Goal: Task Accomplishment & Management: Use online tool/utility

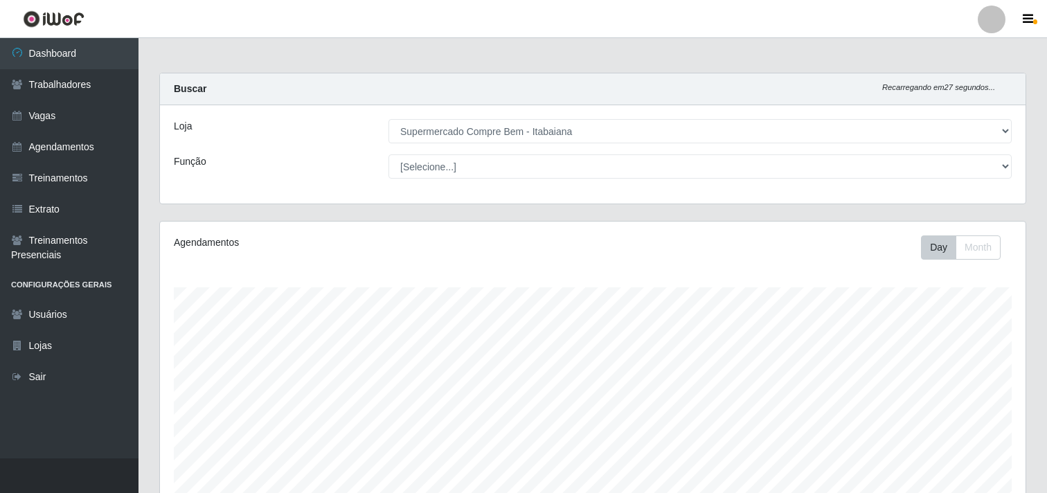
select select "264"
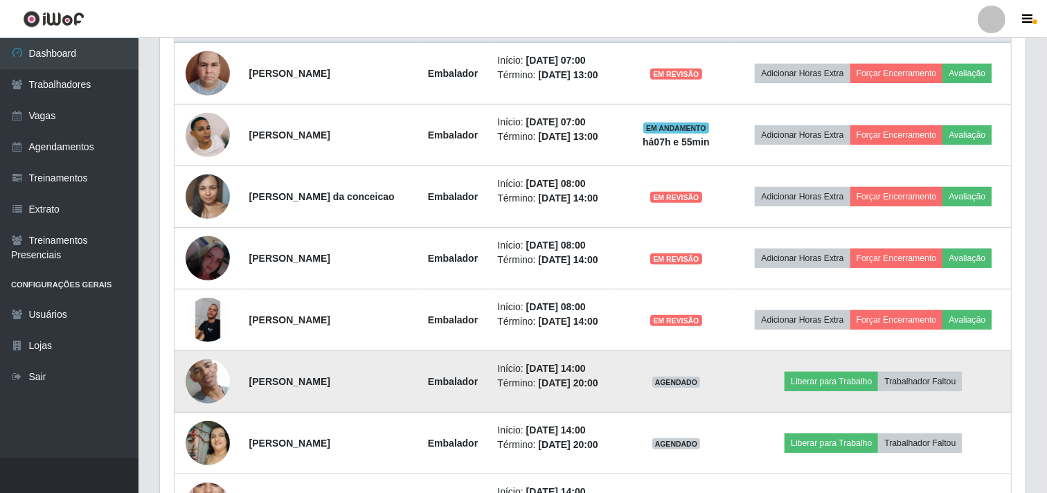
scroll to position [488, 0]
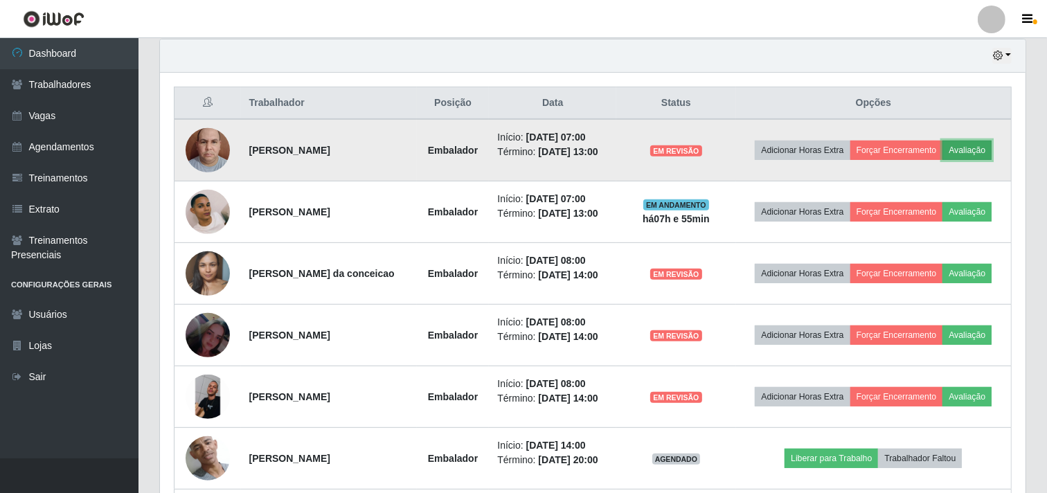
click at [972, 150] on button "Avaliação" at bounding box center [967, 150] width 49 height 19
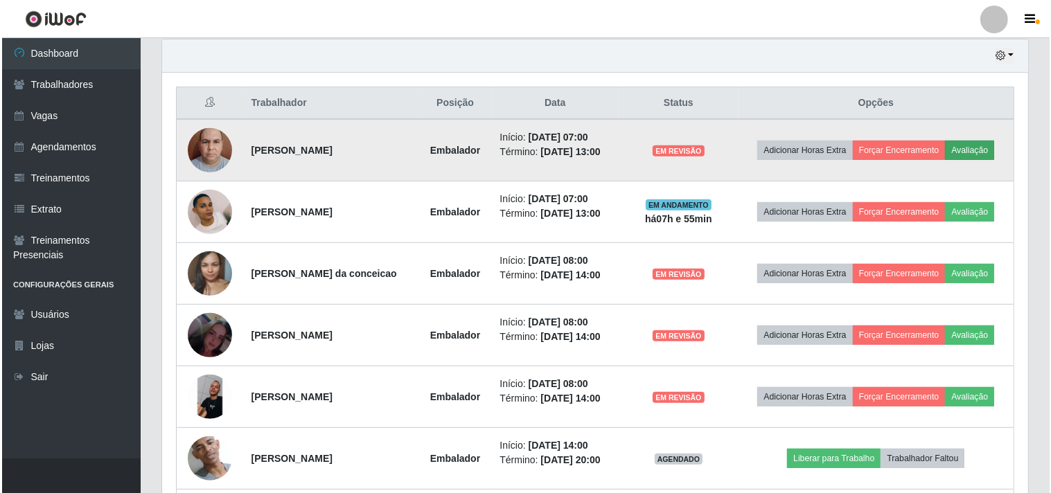
scroll to position [287, 857]
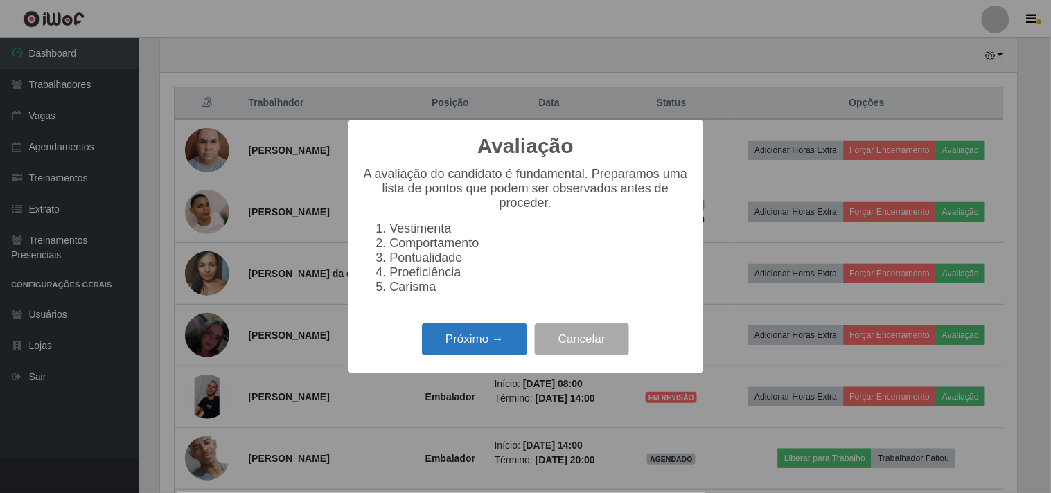
click at [497, 344] on button "Próximo →" at bounding box center [474, 339] width 105 height 33
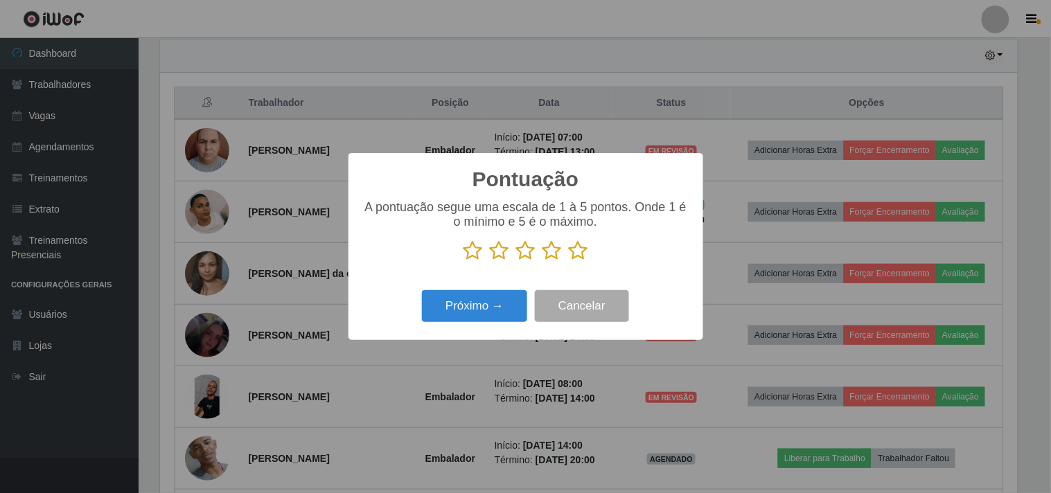
scroll to position [692377, 691807]
click at [580, 254] on icon at bounding box center [578, 250] width 19 height 21
click at [569, 261] on input "radio" at bounding box center [569, 261] width 0 height 0
click at [500, 302] on button "Próximo →" at bounding box center [474, 306] width 105 height 33
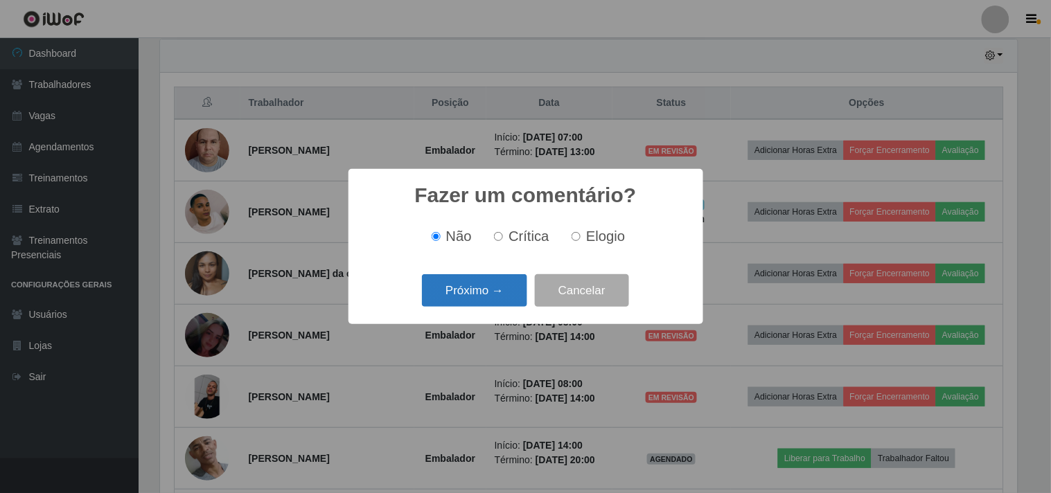
click at [497, 301] on button "Próximo →" at bounding box center [474, 290] width 105 height 33
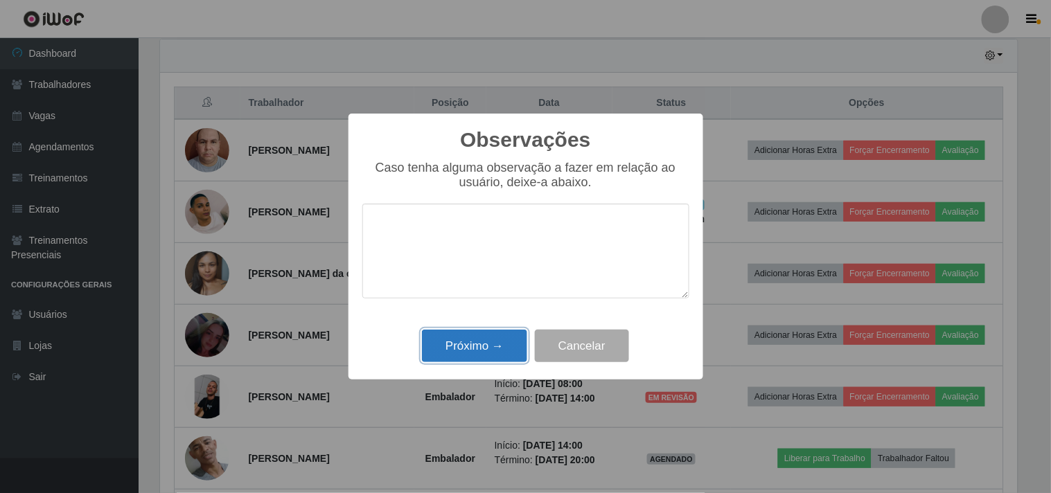
click at [497, 358] on button "Próximo →" at bounding box center [474, 346] width 105 height 33
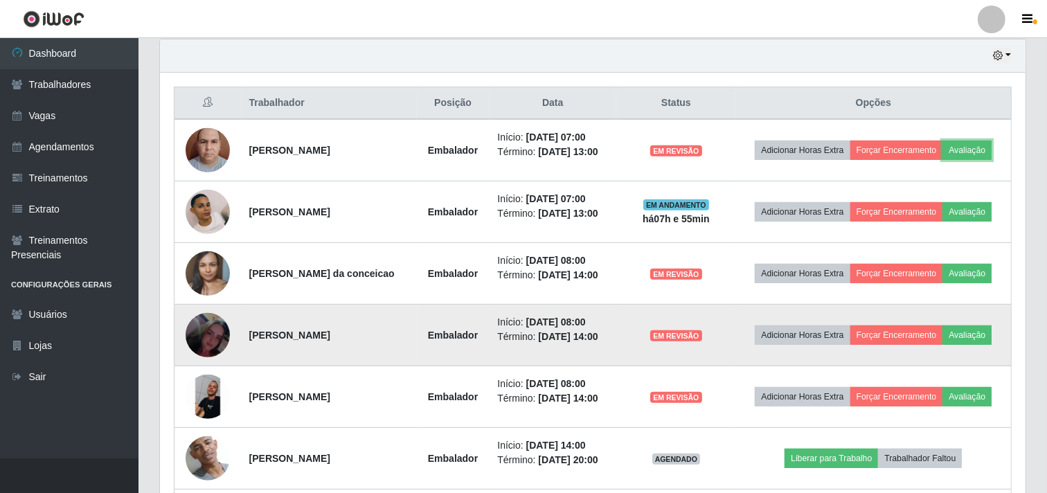
scroll to position [287, 866]
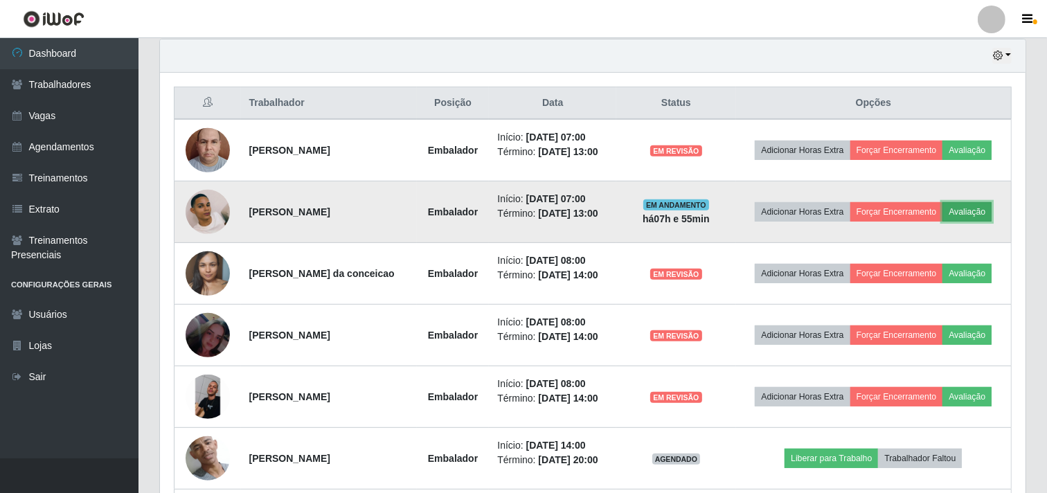
click at [980, 220] on button "Avaliação" at bounding box center [967, 211] width 49 height 19
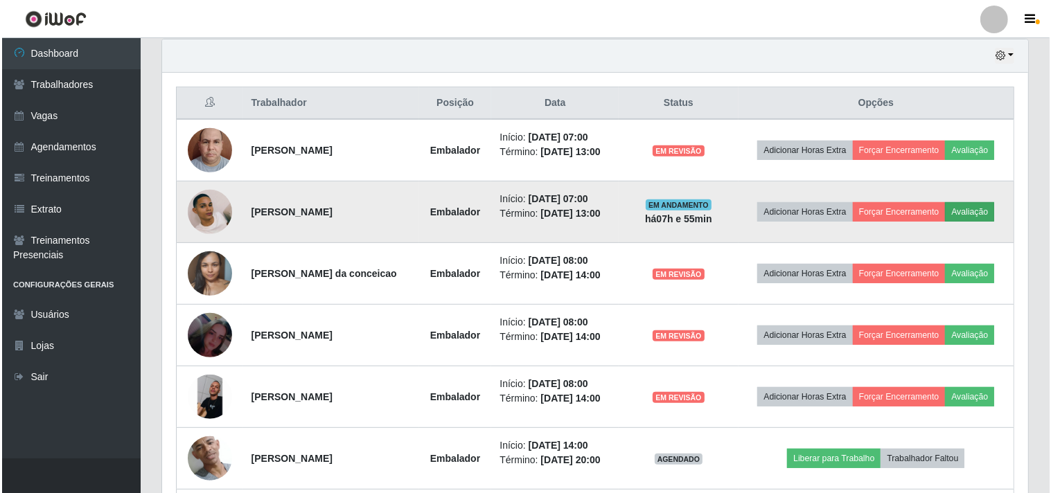
scroll to position [287, 857]
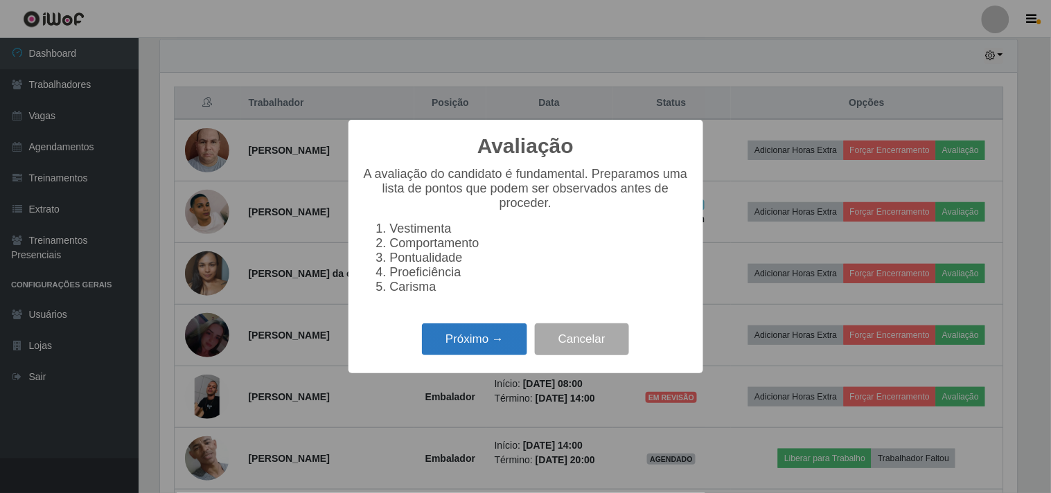
click at [500, 330] on button "Próximo →" at bounding box center [474, 339] width 105 height 33
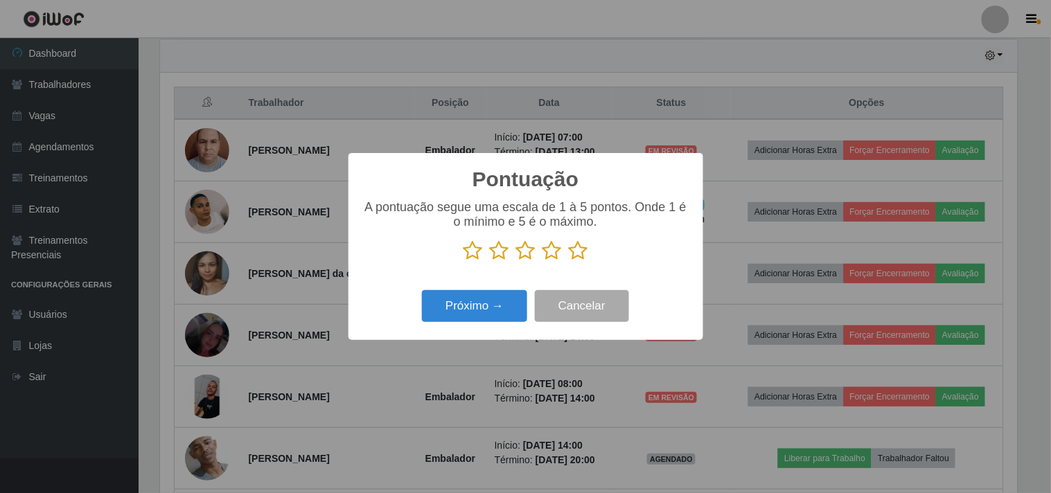
scroll to position [692377, 691807]
click at [578, 242] on icon at bounding box center [578, 250] width 19 height 21
click at [569, 261] on input "radio" at bounding box center [569, 261] width 0 height 0
click at [474, 306] on button "Próximo →" at bounding box center [474, 306] width 105 height 33
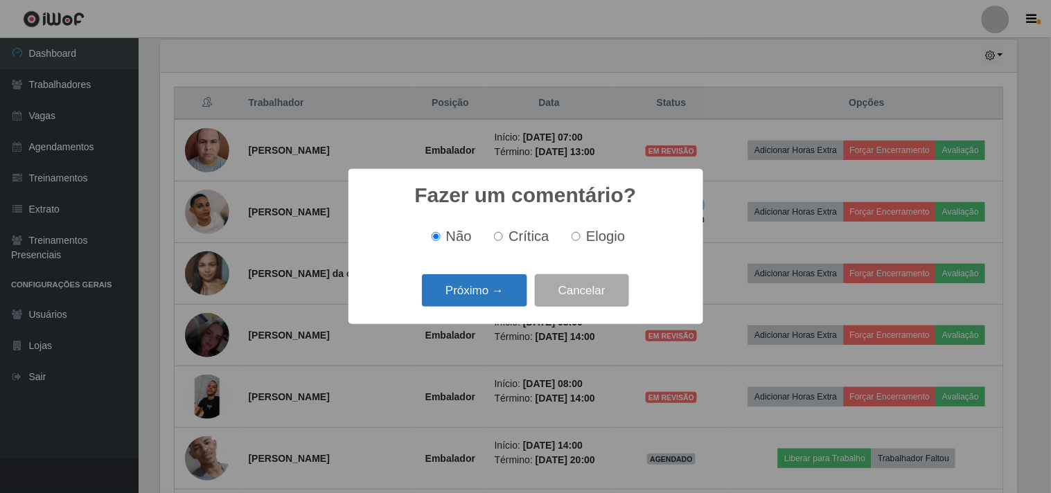
click at [473, 292] on button "Próximo →" at bounding box center [474, 290] width 105 height 33
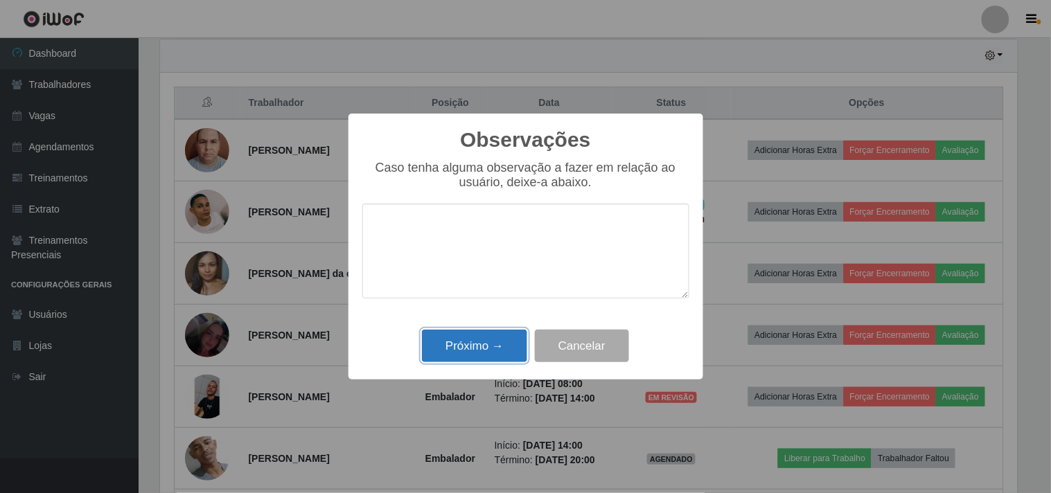
click at [485, 333] on button "Próximo →" at bounding box center [474, 346] width 105 height 33
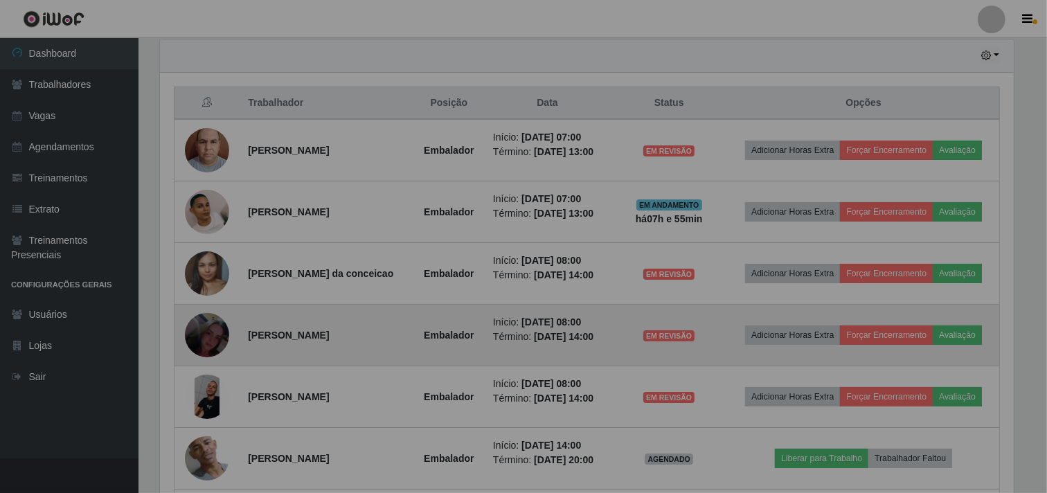
scroll to position [287, 866]
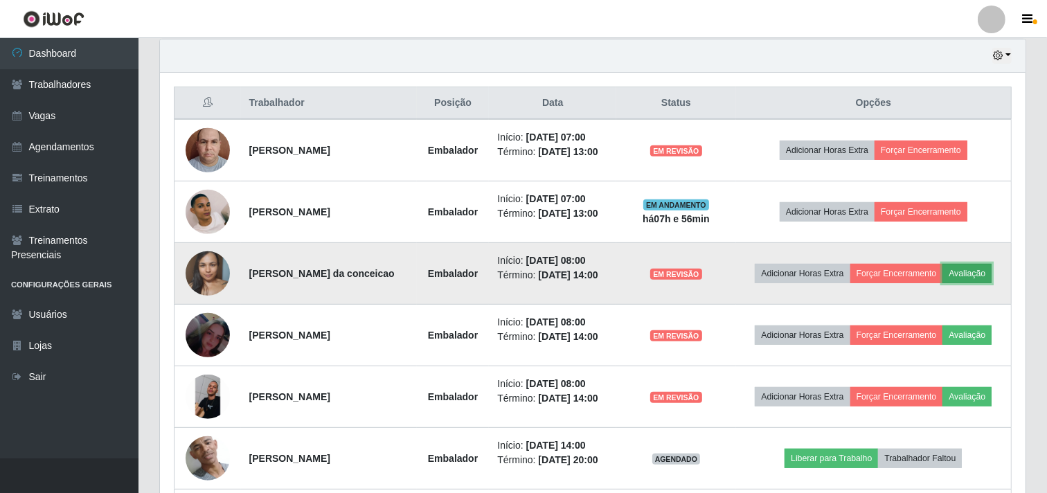
click at [963, 275] on button "Avaliação" at bounding box center [967, 273] width 49 height 19
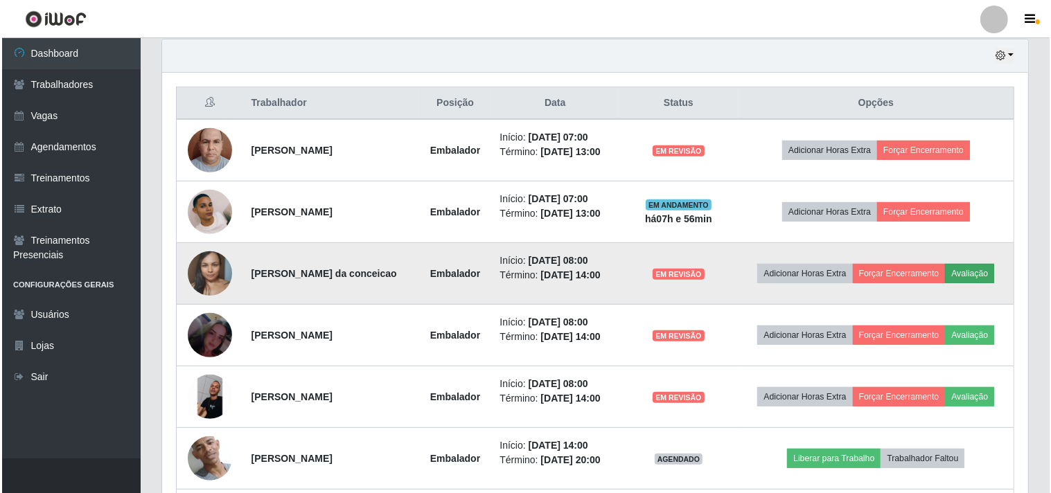
scroll to position [287, 857]
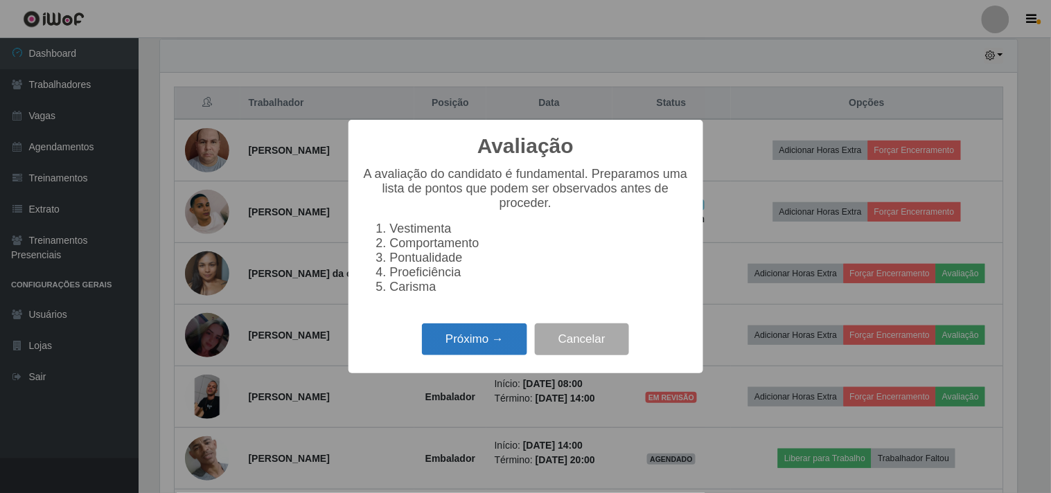
click at [513, 335] on button "Próximo →" at bounding box center [474, 339] width 105 height 33
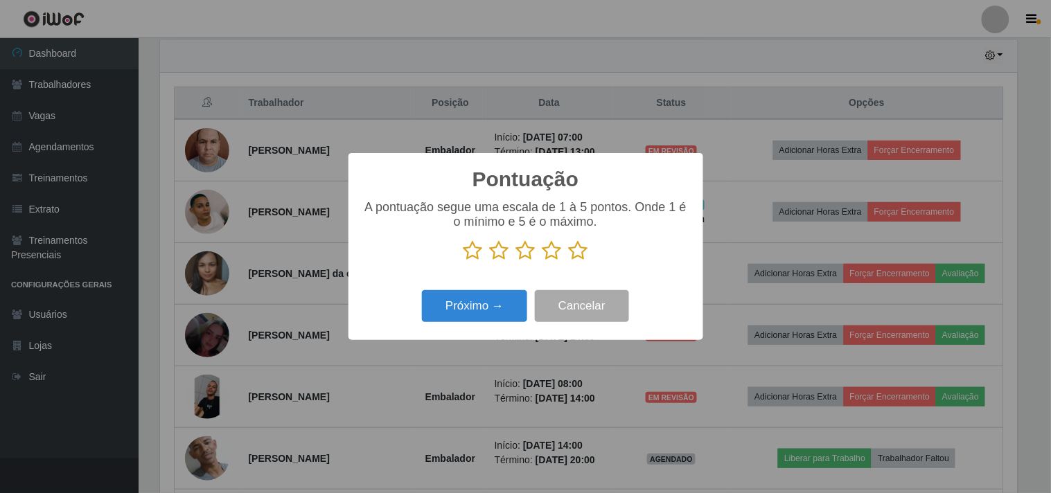
scroll to position [692377, 691807]
click at [574, 252] on icon at bounding box center [578, 250] width 19 height 21
click at [569, 261] on input "radio" at bounding box center [569, 261] width 0 height 0
click at [488, 295] on button "Próximo →" at bounding box center [474, 306] width 105 height 33
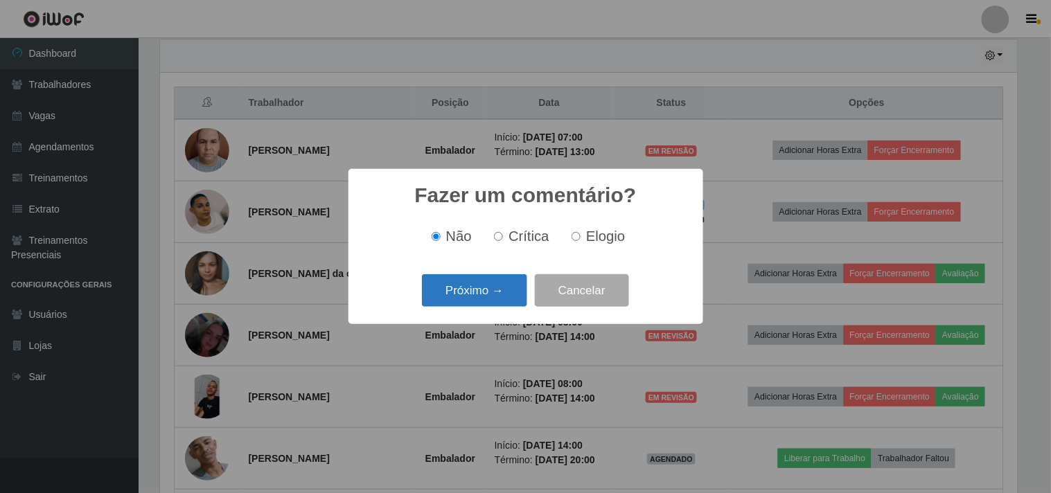
click at [479, 292] on button "Próximo →" at bounding box center [474, 290] width 105 height 33
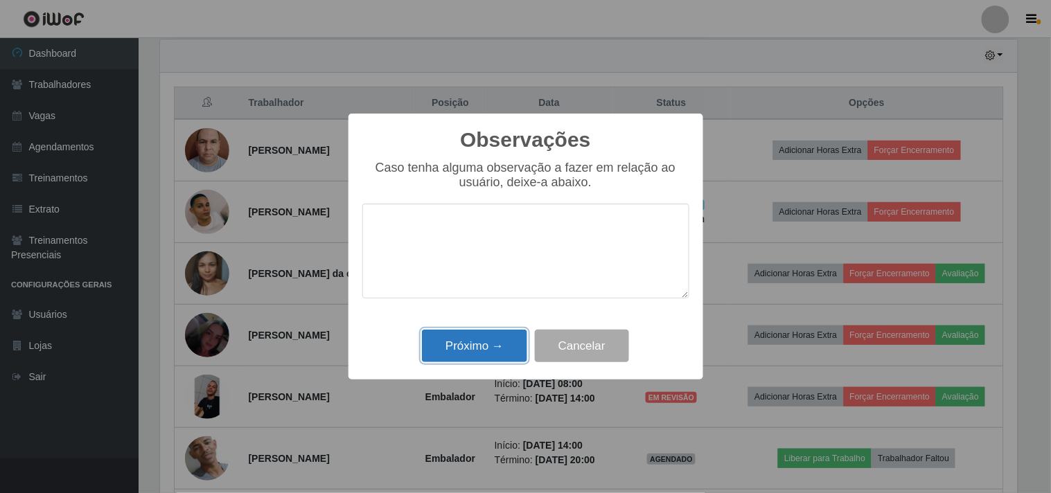
click at [469, 349] on button "Próximo →" at bounding box center [474, 346] width 105 height 33
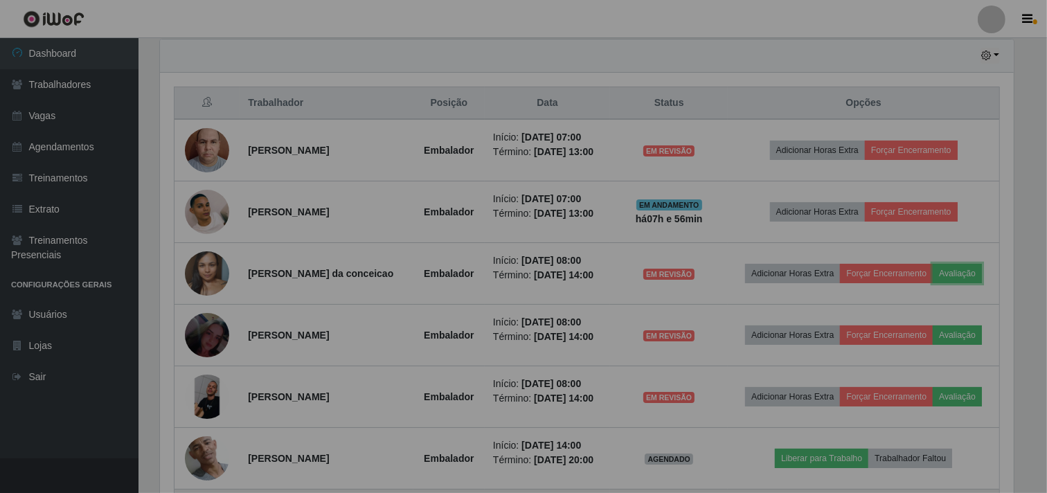
scroll to position [287, 866]
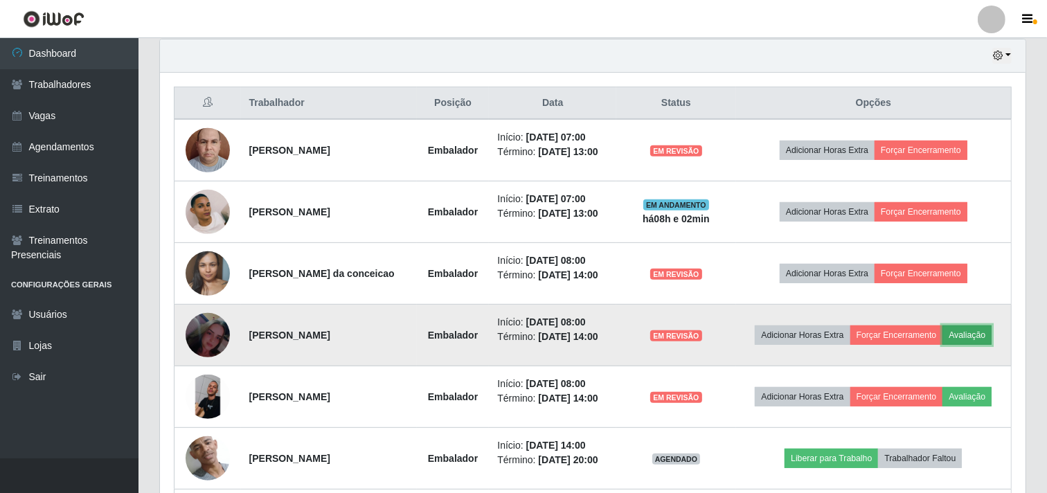
click at [963, 331] on button "Avaliação" at bounding box center [967, 335] width 49 height 19
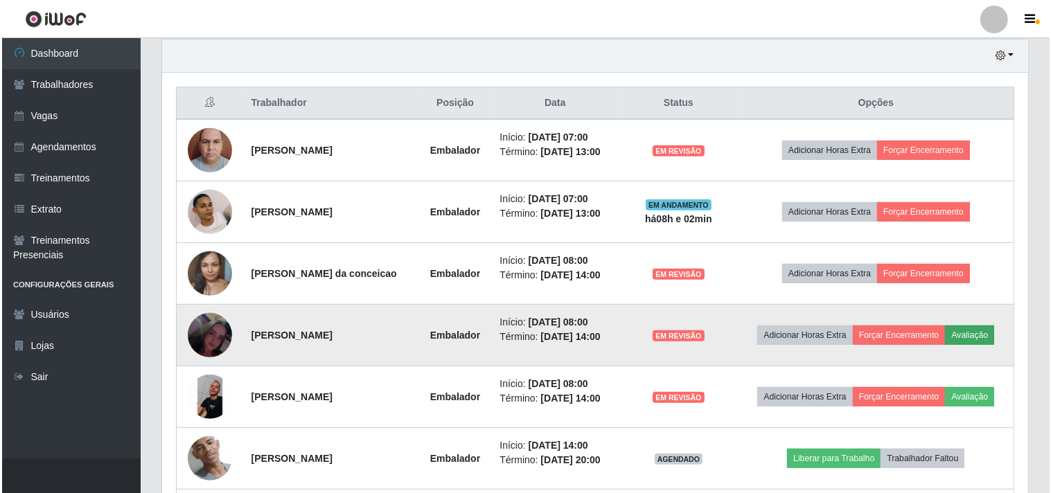
scroll to position [287, 857]
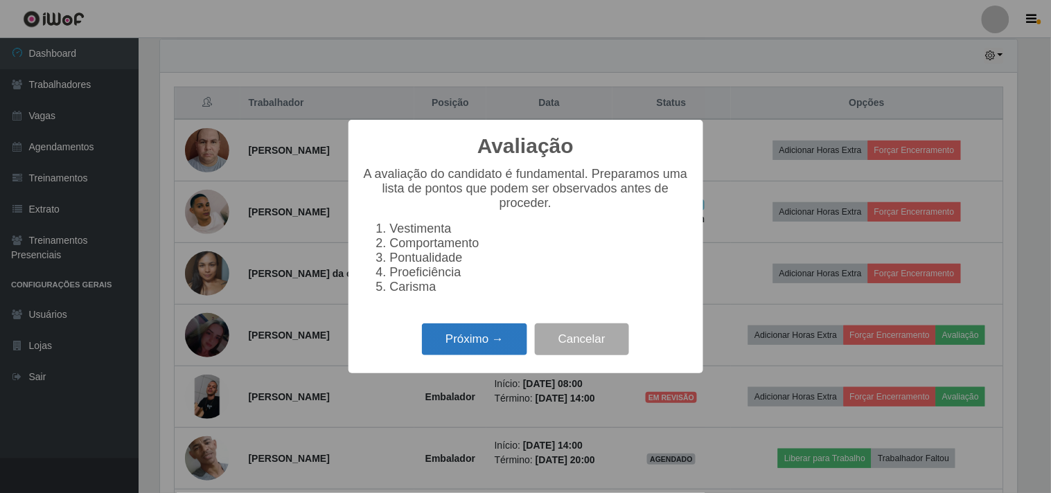
click at [475, 341] on button "Próximo →" at bounding box center [474, 339] width 105 height 33
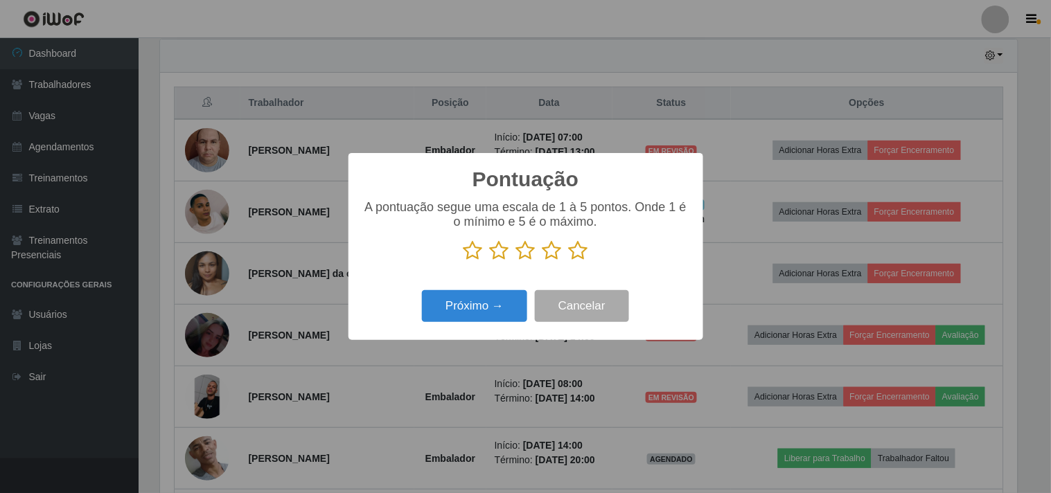
click at [578, 251] on icon at bounding box center [578, 250] width 19 height 21
click at [569, 261] on input "radio" at bounding box center [569, 261] width 0 height 0
click at [517, 312] on button "Próximo →" at bounding box center [474, 306] width 105 height 33
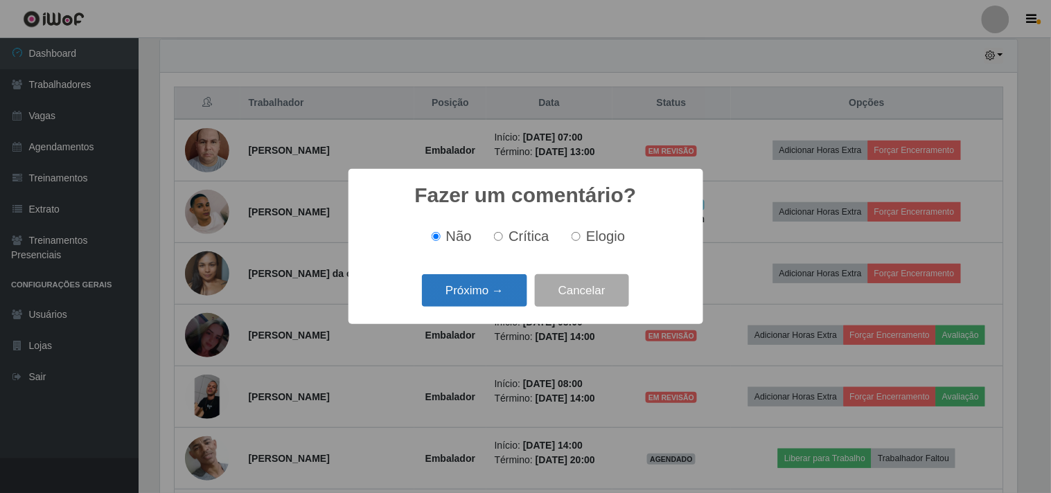
click at [506, 300] on button "Próximo →" at bounding box center [474, 290] width 105 height 33
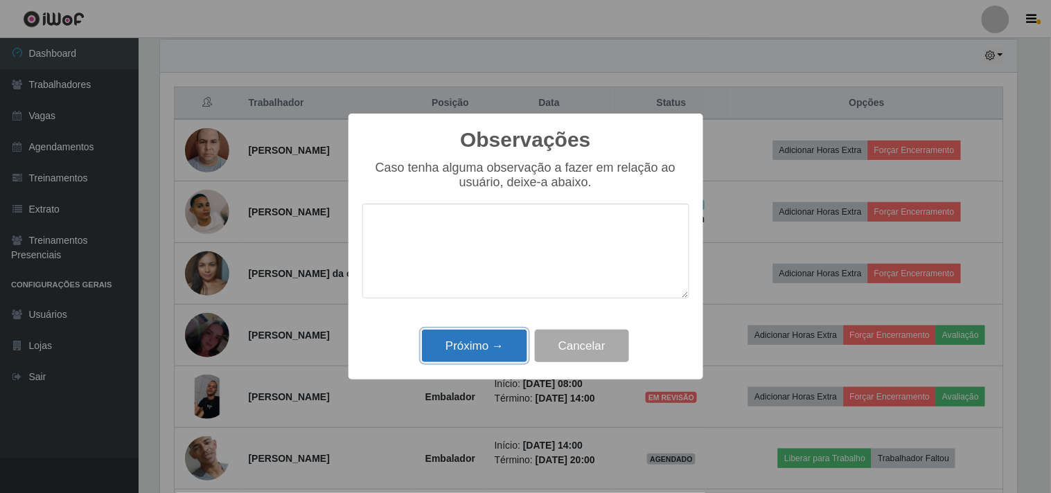
click at [474, 337] on button "Próximo →" at bounding box center [474, 346] width 105 height 33
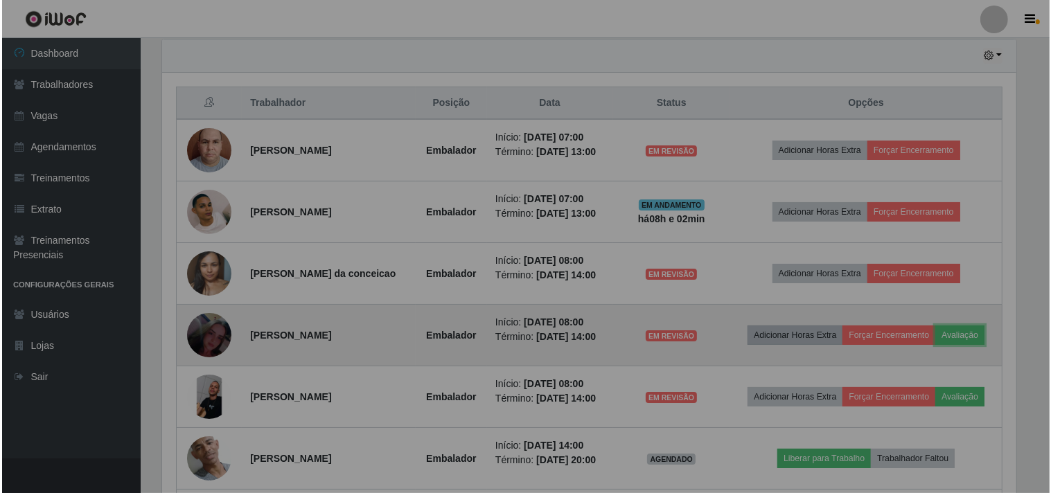
scroll to position [287, 866]
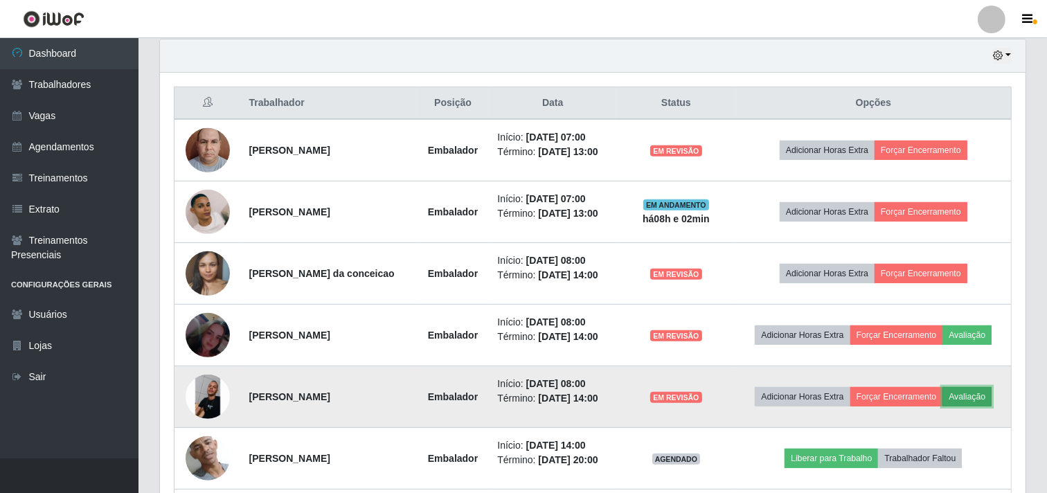
click at [970, 390] on button "Avaliação" at bounding box center [967, 396] width 49 height 19
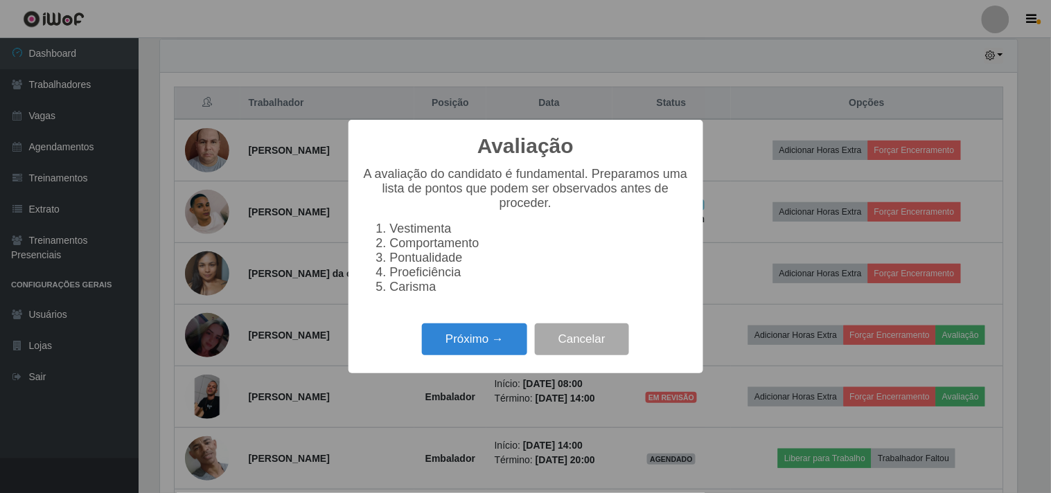
scroll to position [287, 857]
click at [481, 354] on button "Próximo →" at bounding box center [474, 339] width 105 height 33
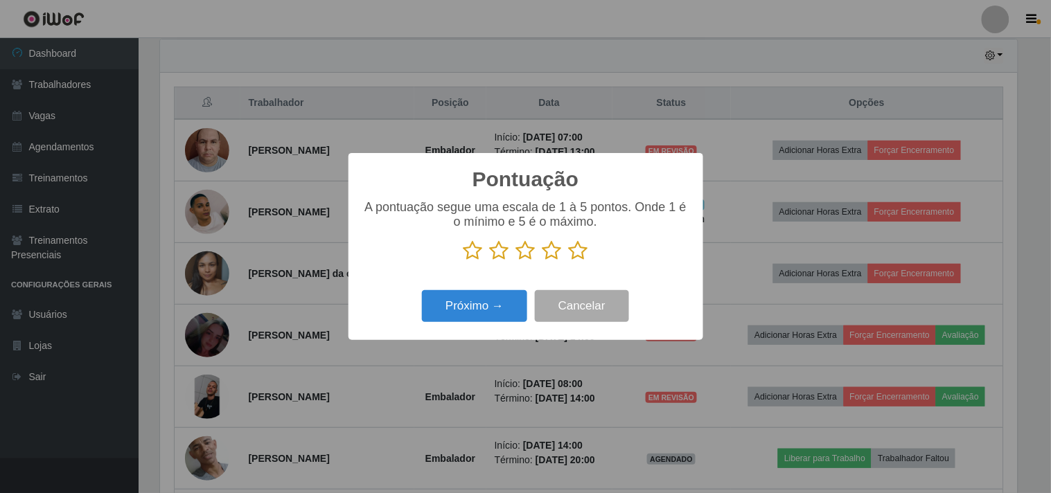
click at [572, 247] on icon at bounding box center [578, 250] width 19 height 21
click at [569, 261] on input "radio" at bounding box center [569, 261] width 0 height 0
click at [501, 317] on button "Próximo →" at bounding box center [474, 306] width 105 height 33
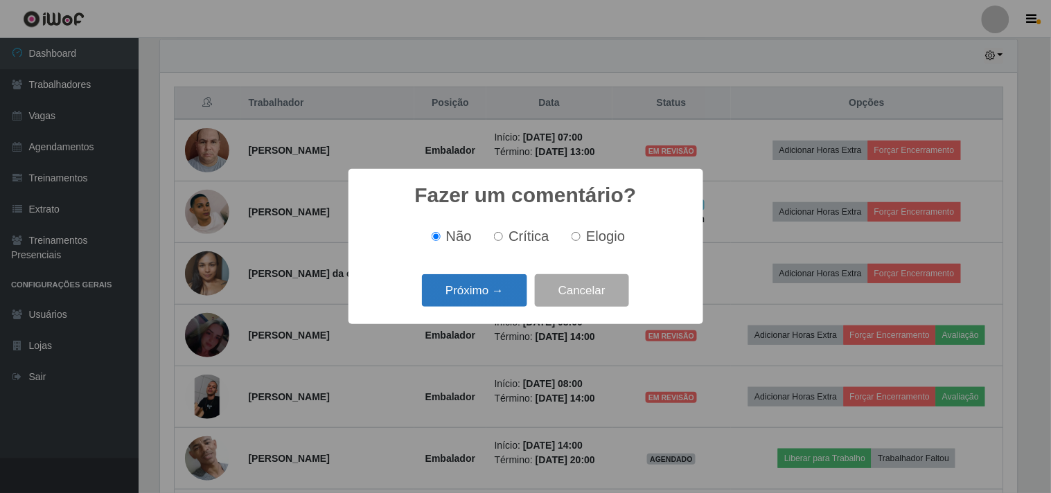
click at [467, 291] on button "Próximo →" at bounding box center [474, 290] width 105 height 33
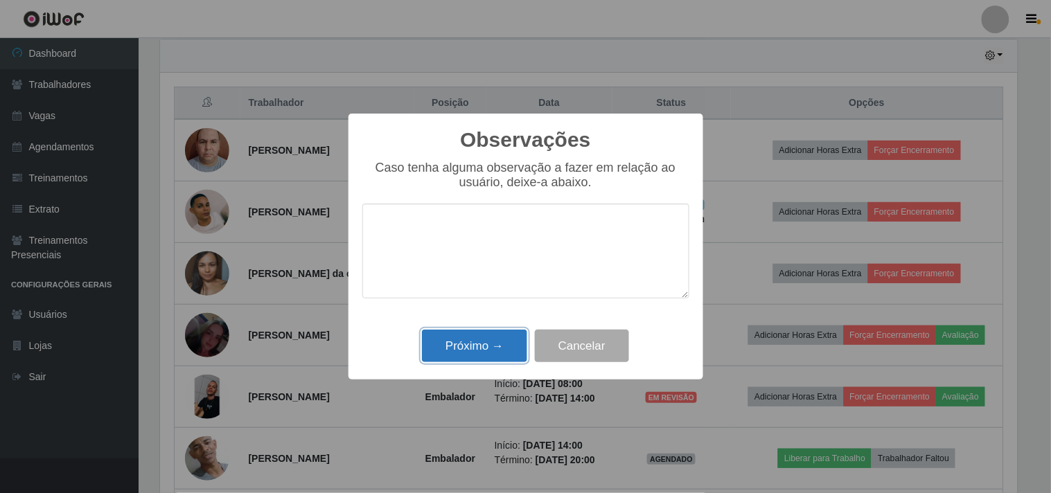
click at [497, 341] on button "Próximo →" at bounding box center [474, 346] width 105 height 33
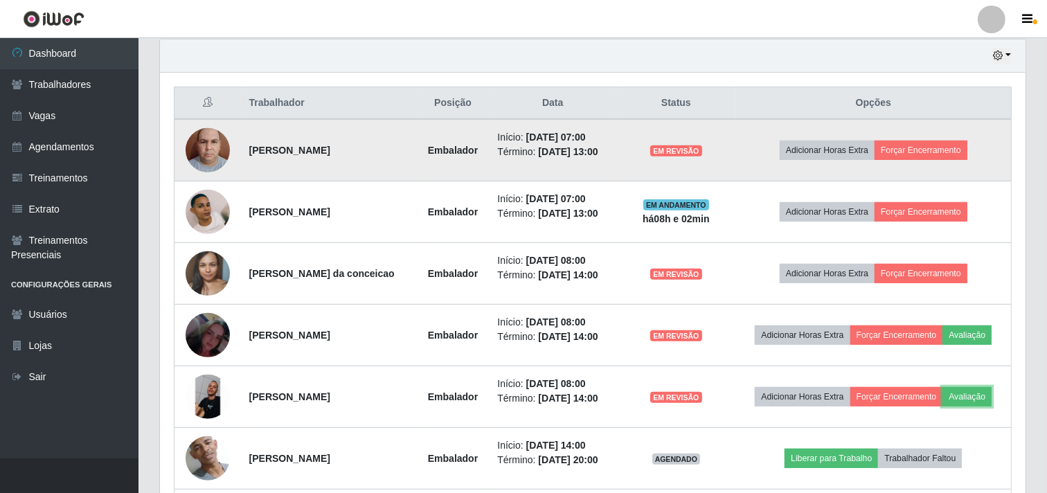
scroll to position [287, 866]
click at [914, 157] on button "Forçar Encerramento" at bounding box center [921, 150] width 93 height 19
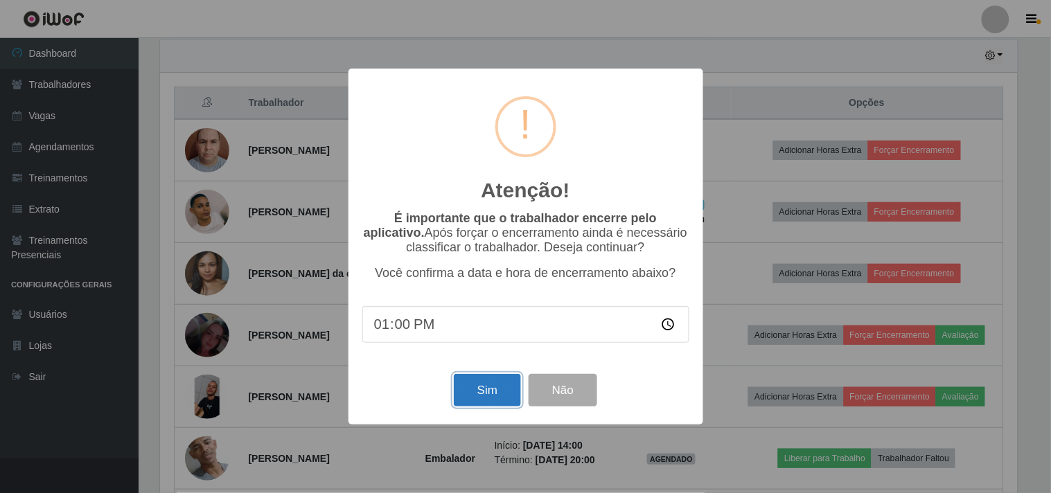
click at [500, 389] on button "Sim" at bounding box center [487, 390] width 67 height 33
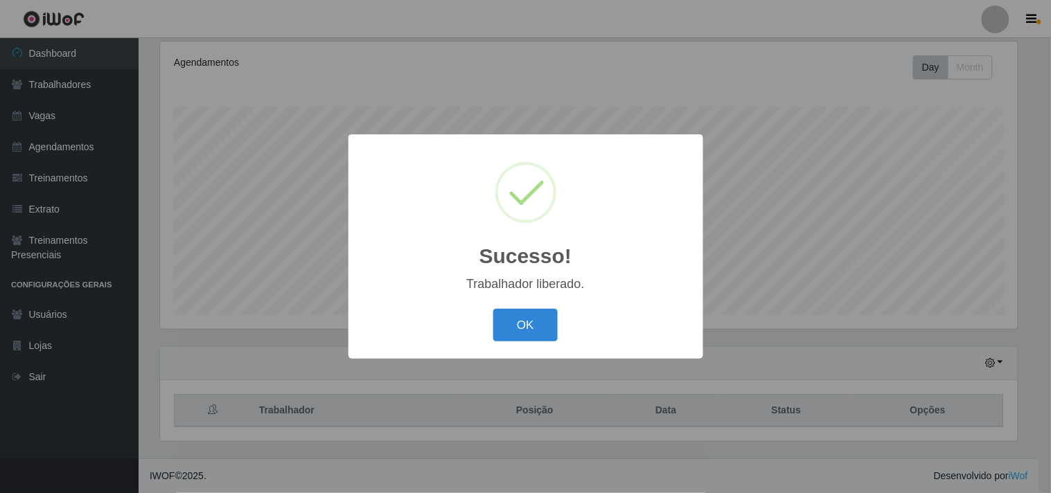
click at [493, 309] on button "OK" at bounding box center [525, 325] width 64 height 33
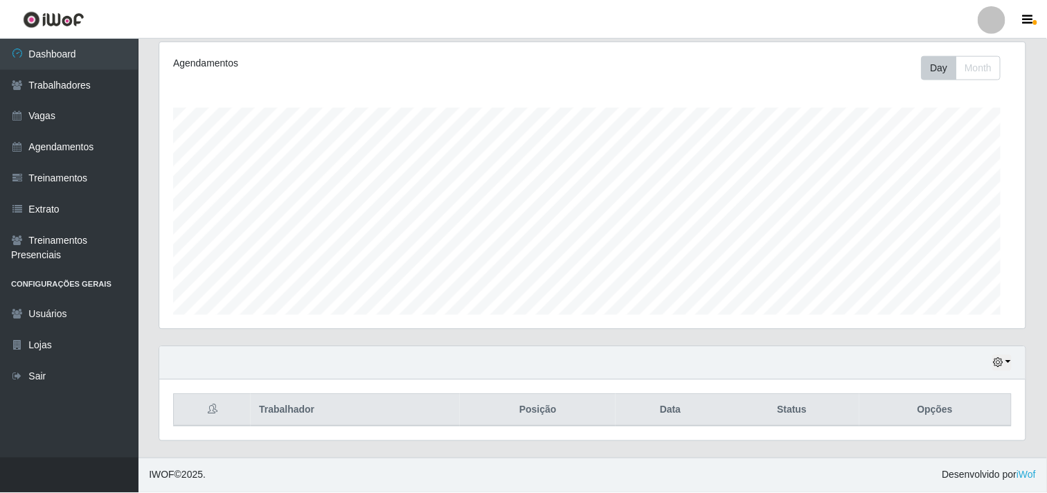
scroll to position [287, 866]
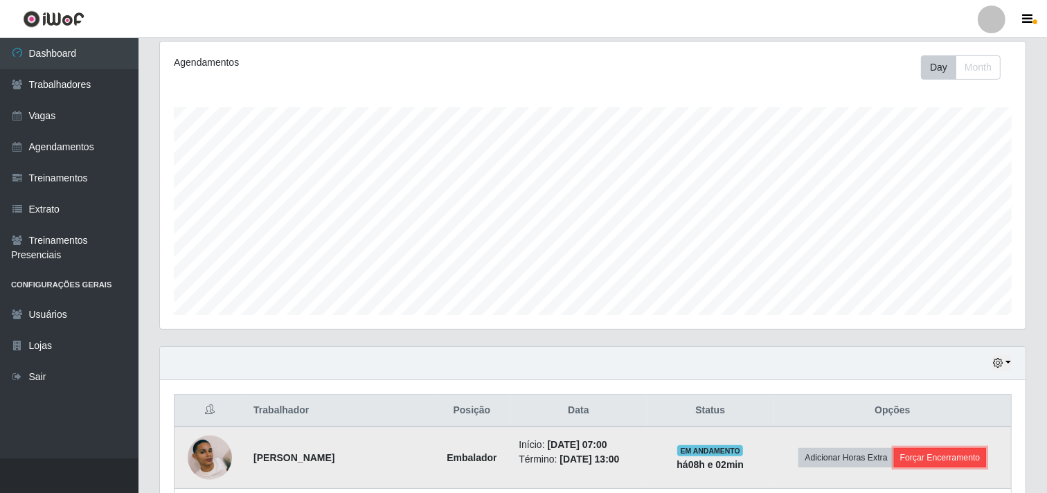
click at [943, 448] on button "Forçar Encerramento" at bounding box center [940, 457] width 93 height 19
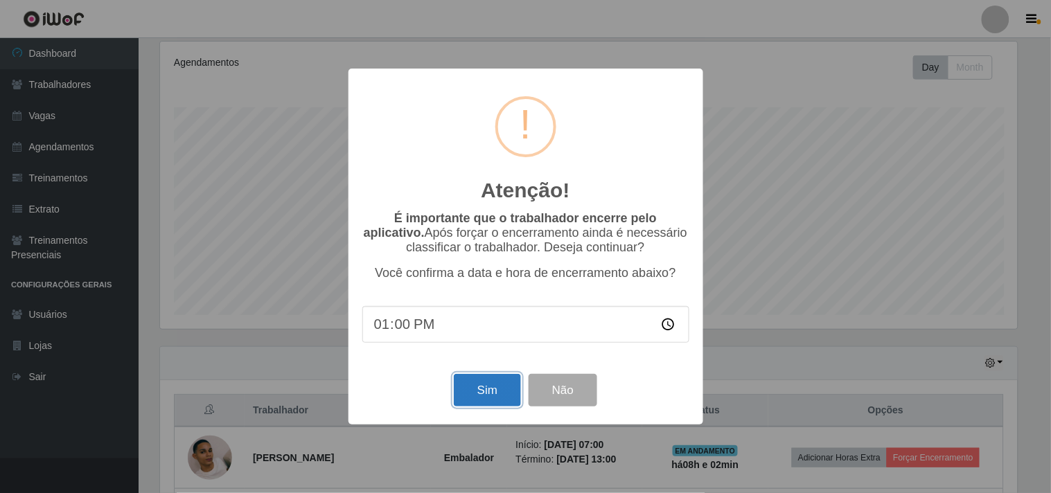
click at [496, 390] on button "Sim" at bounding box center [487, 390] width 67 height 33
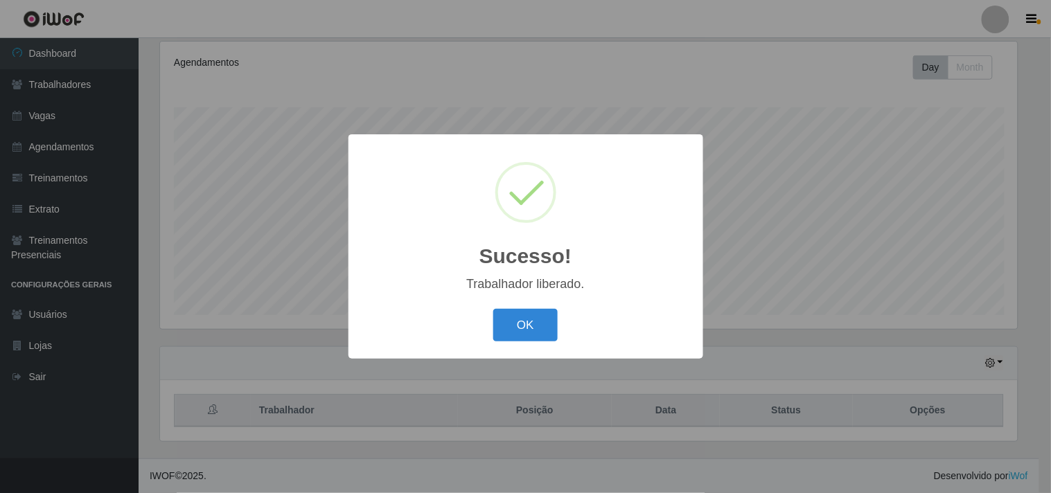
click at [493, 309] on button "OK" at bounding box center [525, 325] width 64 height 33
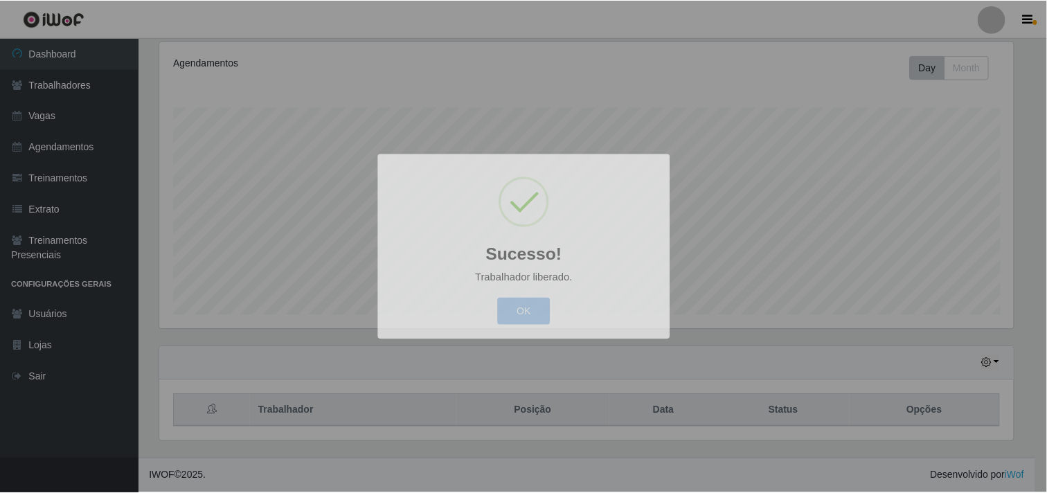
scroll to position [287, 866]
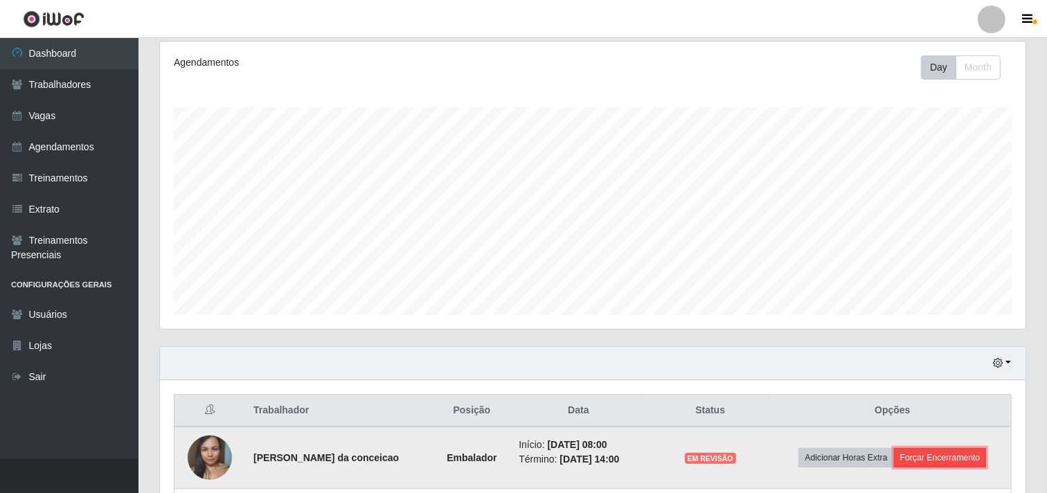
click at [937, 459] on button "Forçar Encerramento" at bounding box center [940, 457] width 93 height 19
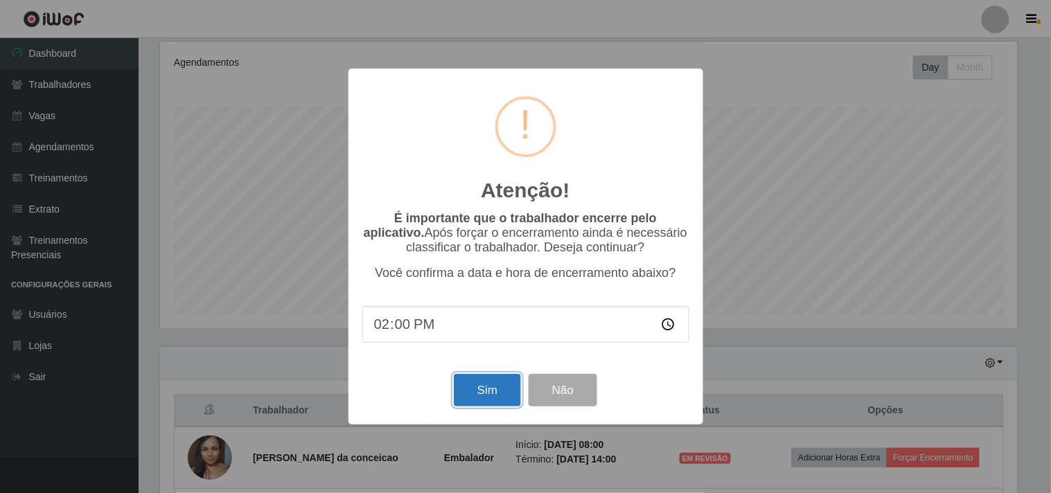
click at [478, 396] on button "Sim" at bounding box center [487, 390] width 67 height 33
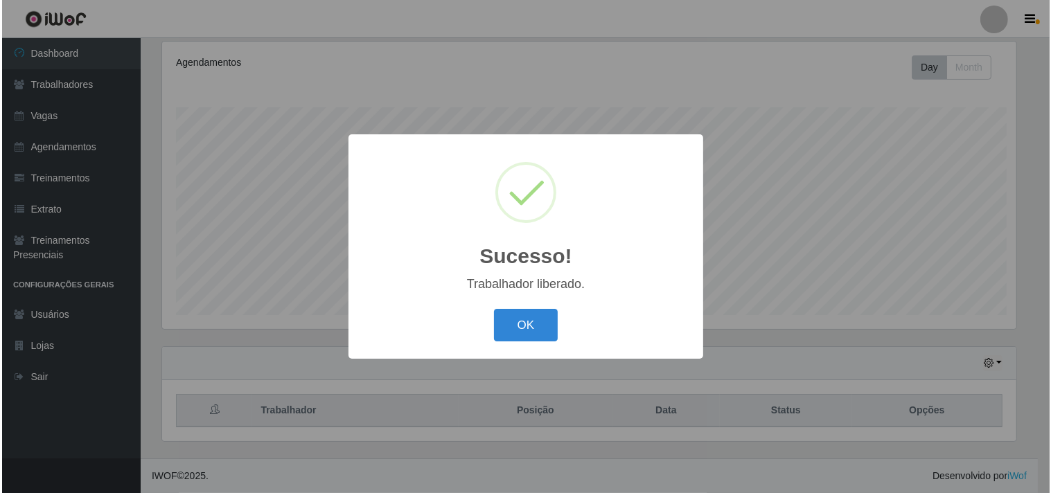
scroll to position [0, 0]
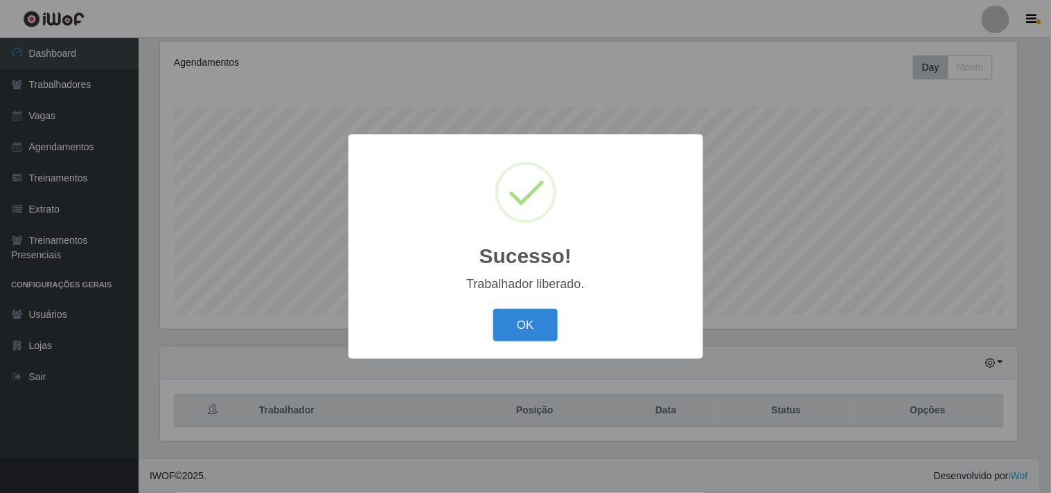
click at [493, 309] on button "OK" at bounding box center [525, 325] width 64 height 33
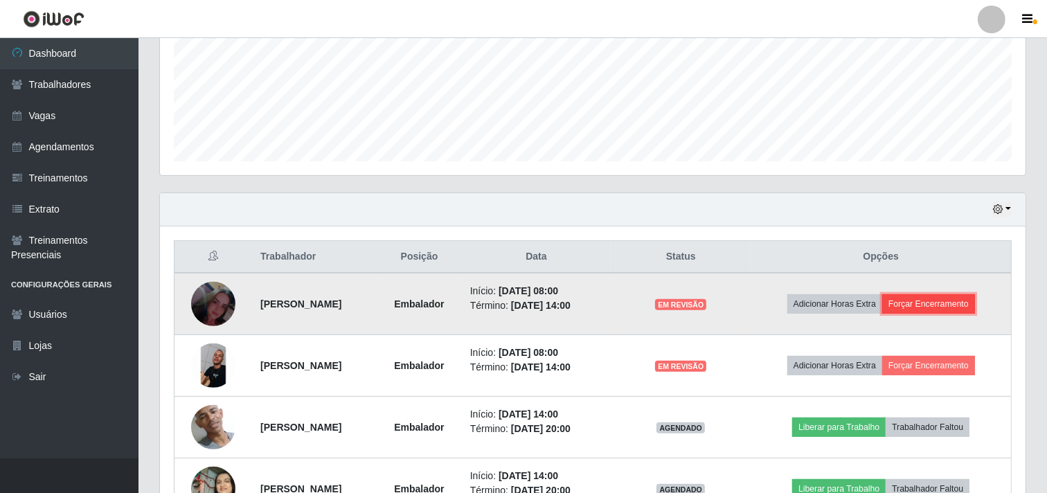
click at [925, 305] on button "Forçar Encerramento" at bounding box center [928, 303] width 93 height 19
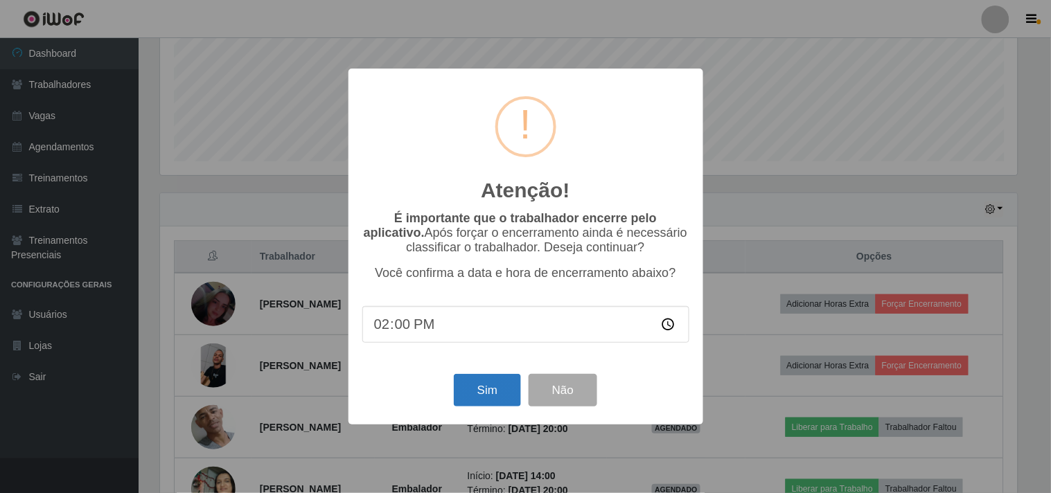
click at [503, 380] on div "Sim Não" at bounding box center [525, 390] width 327 height 39
click at [506, 387] on button "Sim" at bounding box center [487, 390] width 67 height 33
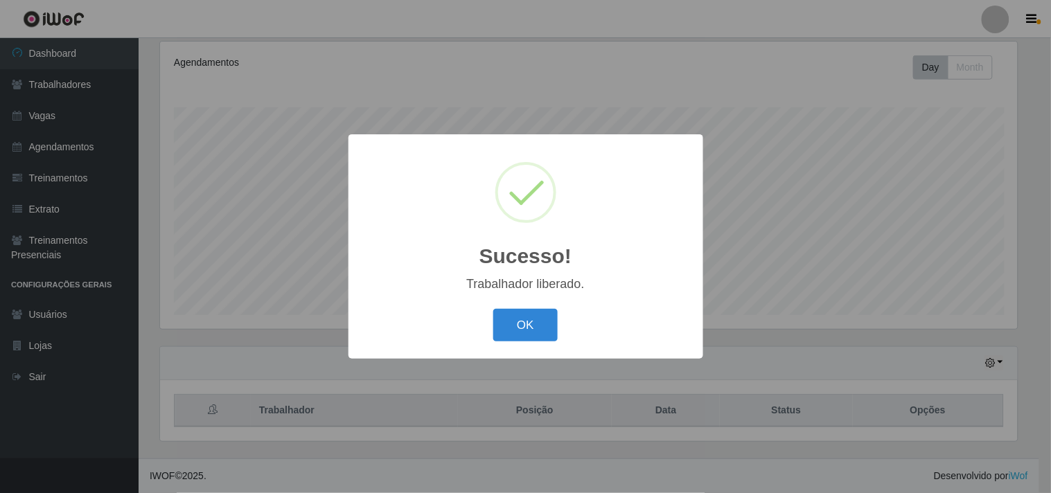
click at [493, 309] on button "OK" at bounding box center [525, 325] width 64 height 33
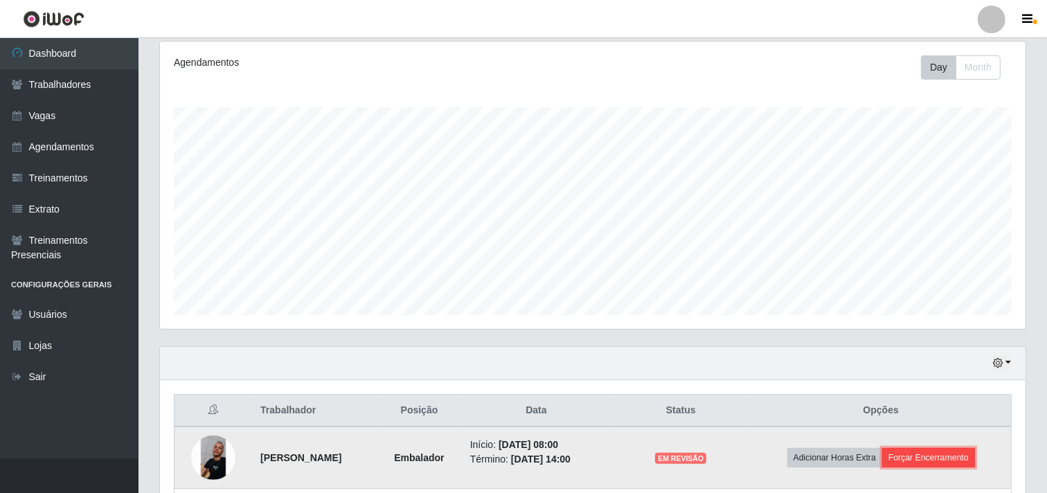
click at [925, 450] on button "Forçar Encerramento" at bounding box center [928, 457] width 93 height 19
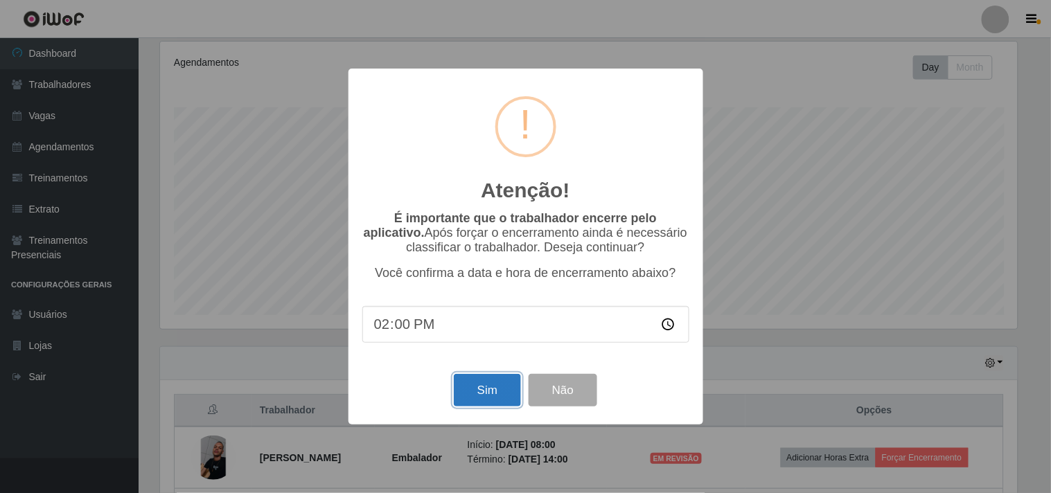
click at [483, 390] on button "Sim" at bounding box center [487, 390] width 67 height 33
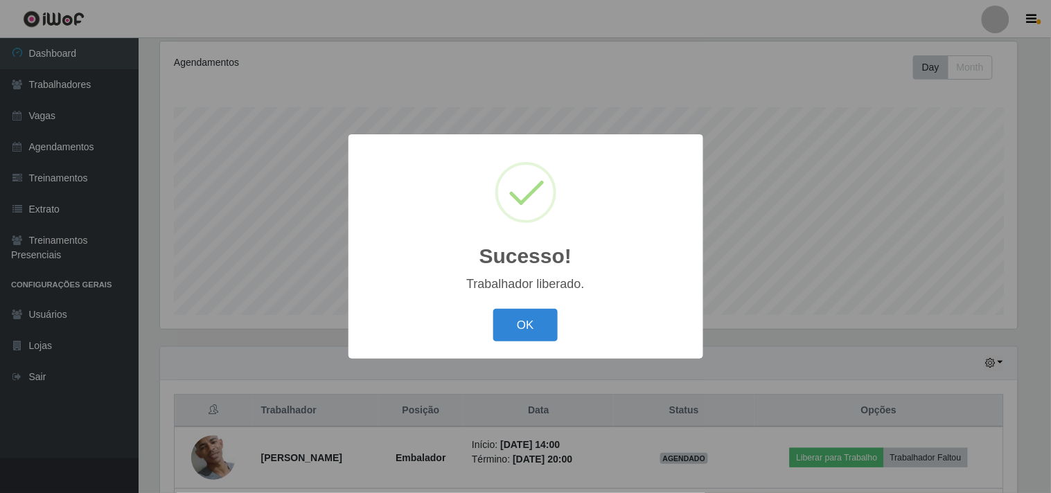
click at [493, 309] on button "OK" at bounding box center [525, 325] width 64 height 33
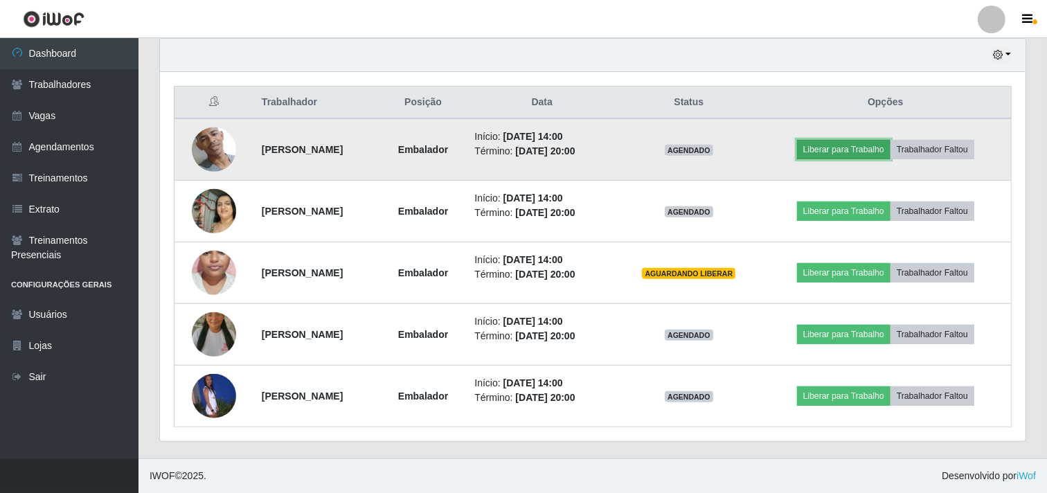
click at [860, 147] on button "Liberar para Trabalho" at bounding box center [844, 149] width 94 height 19
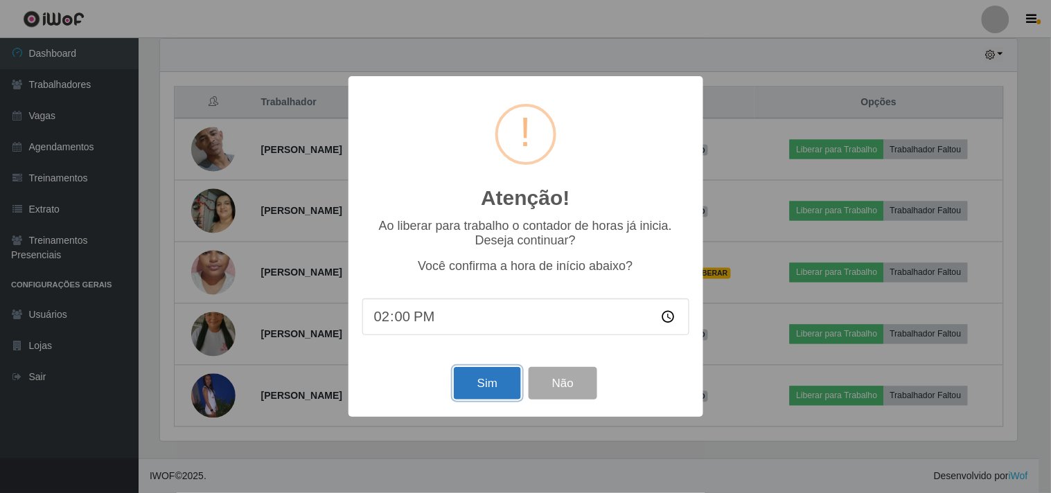
click at [497, 386] on button "Sim" at bounding box center [487, 383] width 67 height 33
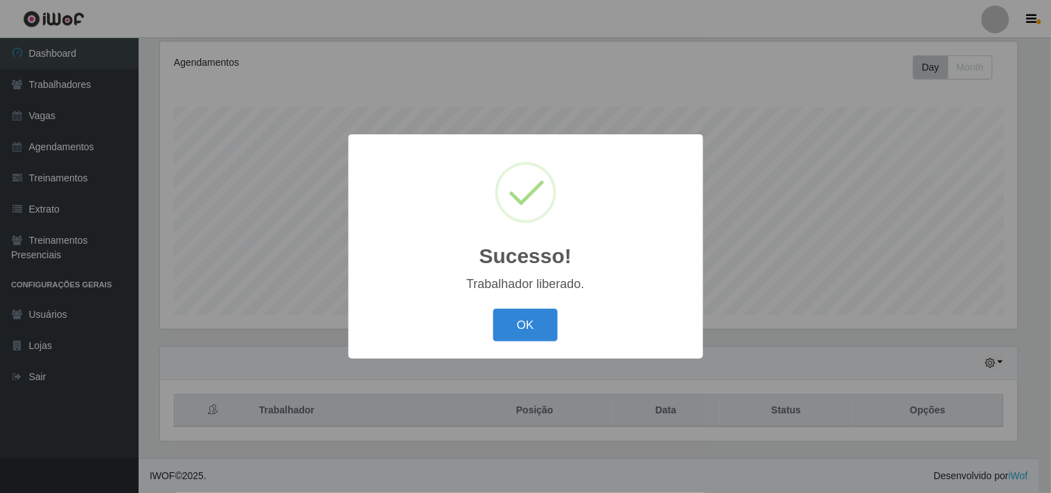
click at [493, 309] on button "OK" at bounding box center [525, 325] width 64 height 33
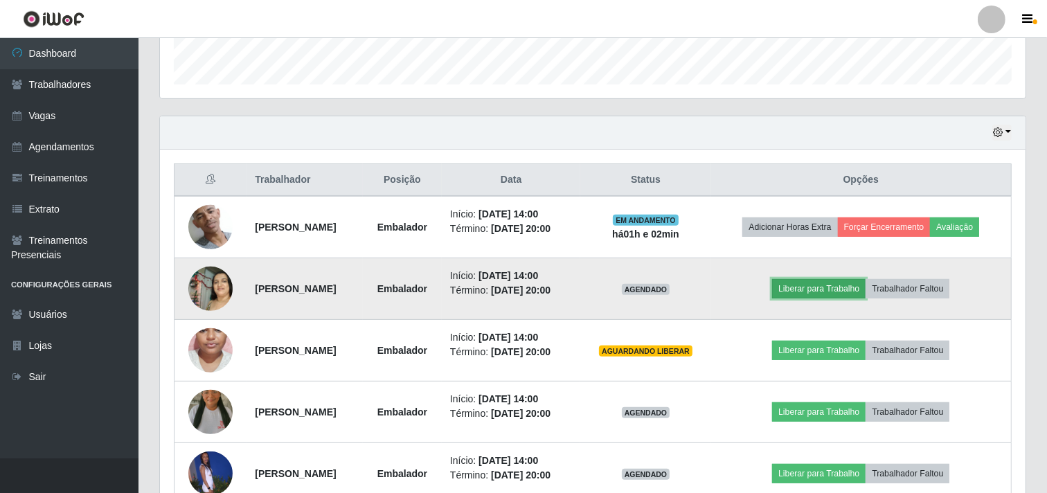
click at [806, 286] on button "Liberar para Trabalho" at bounding box center [819, 288] width 94 height 19
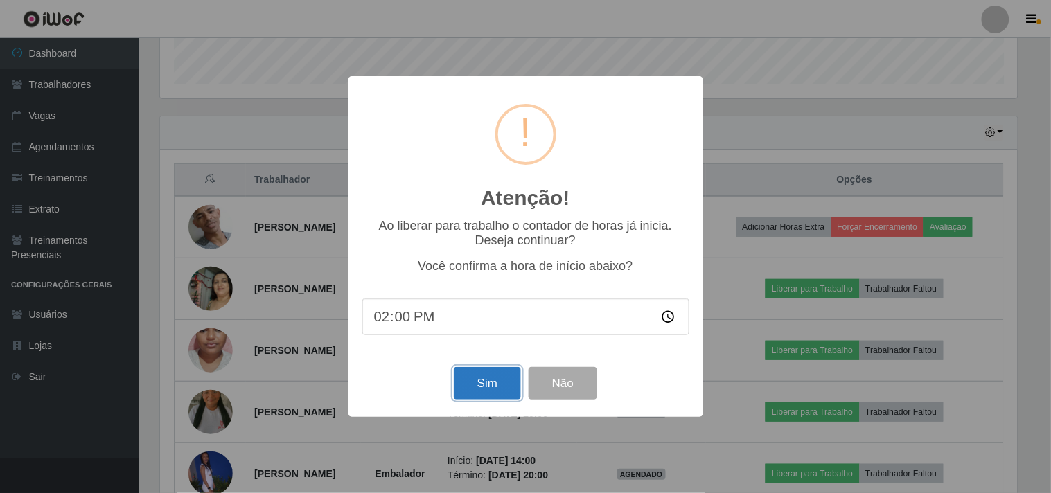
click at [486, 386] on button "Sim" at bounding box center [487, 383] width 67 height 33
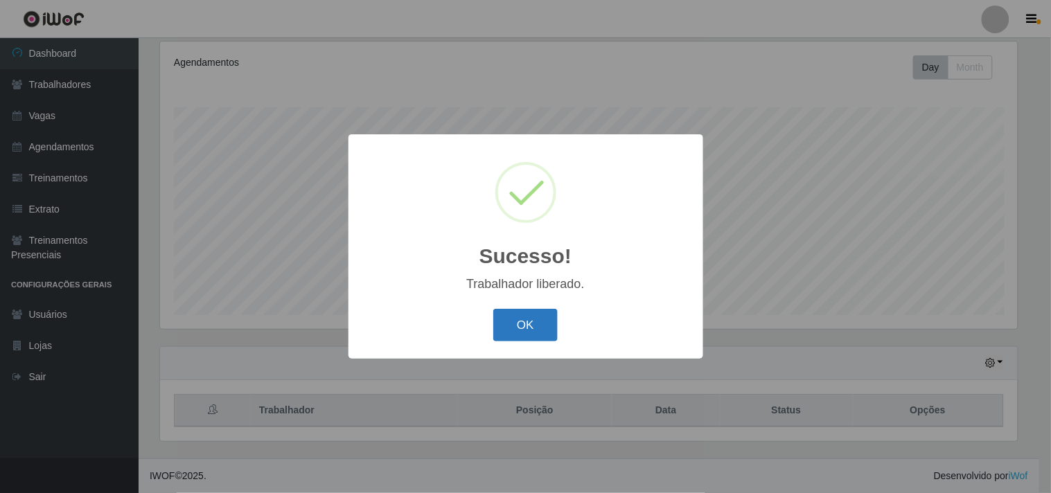
click at [536, 317] on button "OK" at bounding box center [525, 325] width 64 height 33
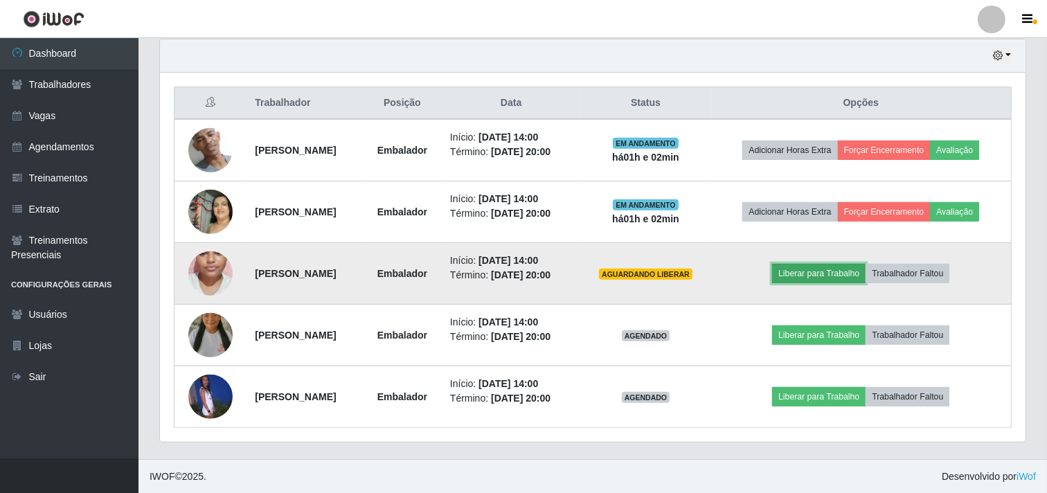
click at [856, 271] on button "Liberar para Trabalho" at bounding box center [819, 273] width 94 height 19
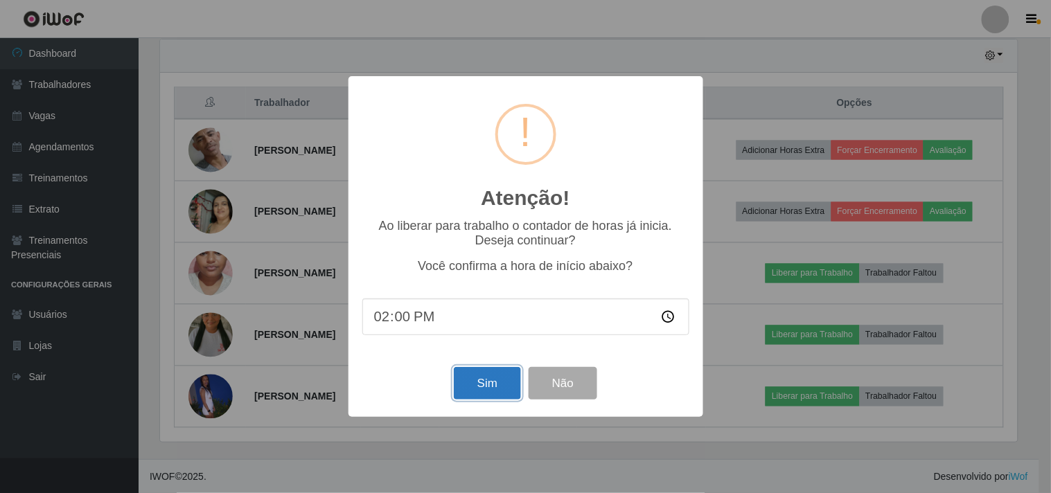
click at [463, 384] on button "Sim" at bounding box center [487, 383] width 67 height 33
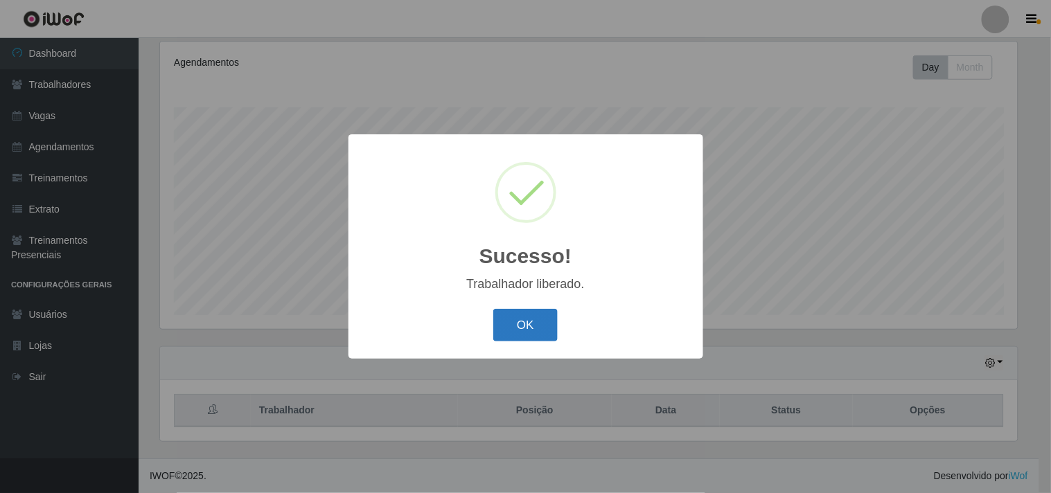
click at [533, 326] on button "OK" at bounding box center [525, 325] width 64 height 33
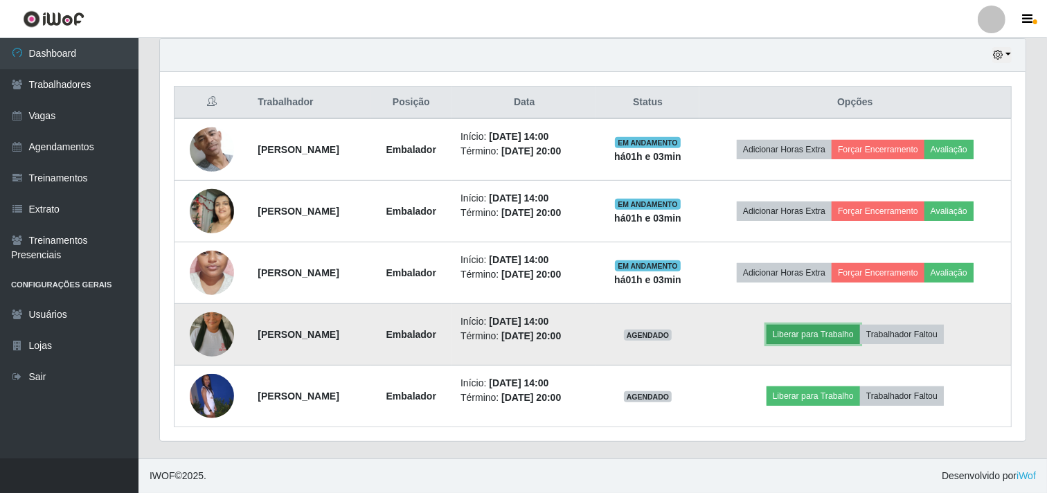
click at [812, 337] on button "Liberar para Trabalho" at bounding box center [814, 334] width 94 height 19
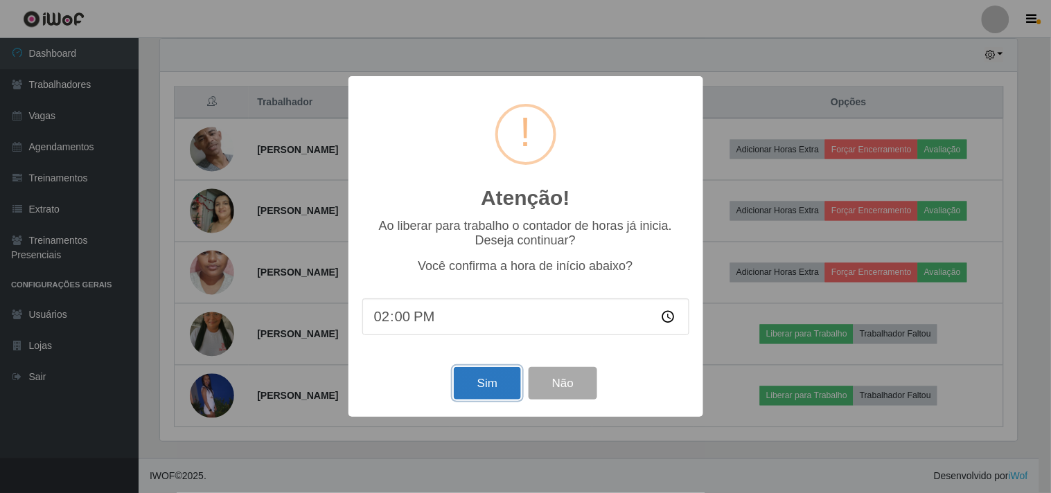
click at [469, 396] on button "Sim" at bounding box center [487, 383] width 67 height 33
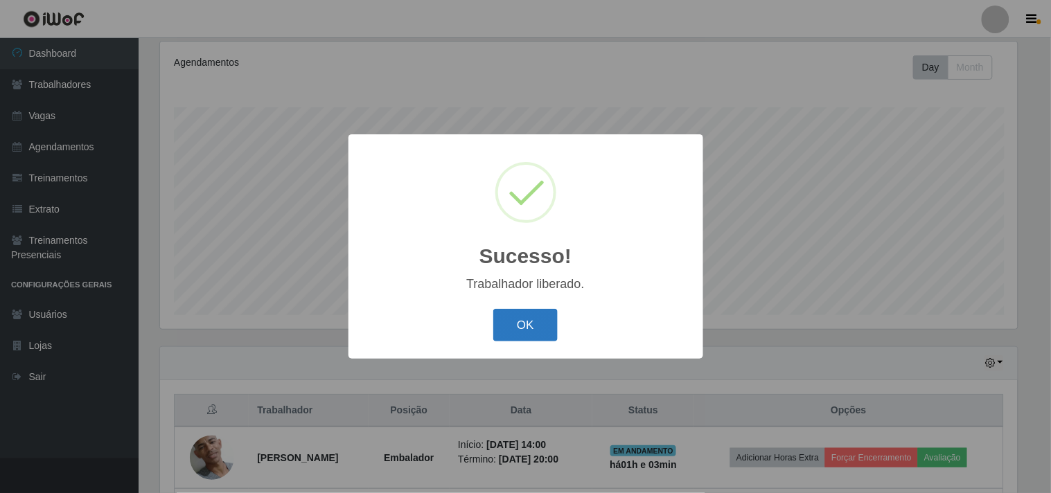
click at [510, 321] on button "OK" at bounding box center [525, 325] width 64 height 33
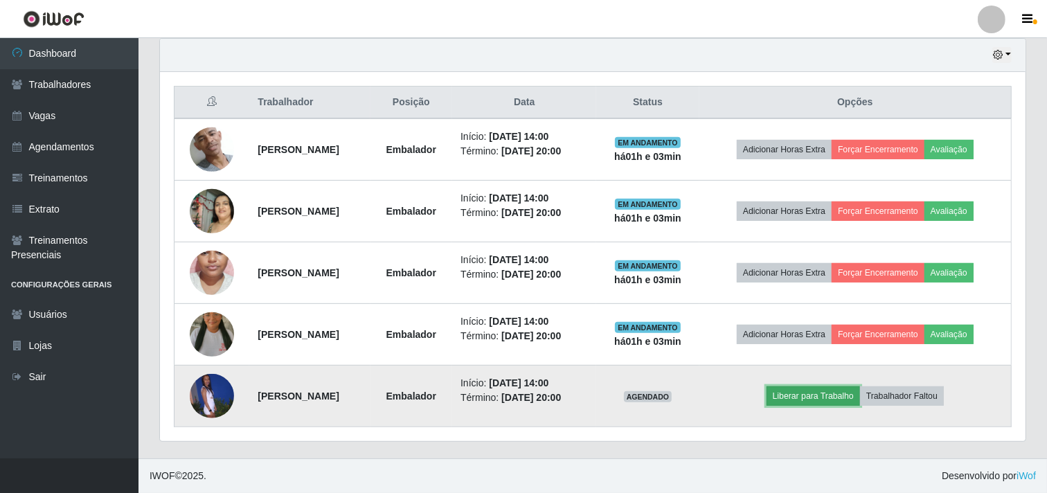
click at [835, 397] on button "Liberar para Trabalho" at bounding box center [814, 396] width 94 height 19
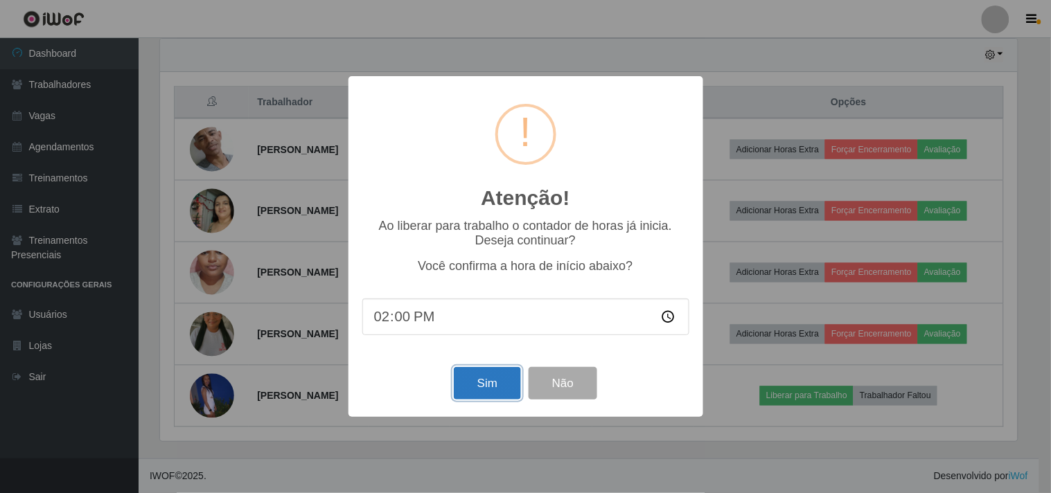
click at [459, 384] on button "Sim" at bounding box center [487, 383] width 67 height 33
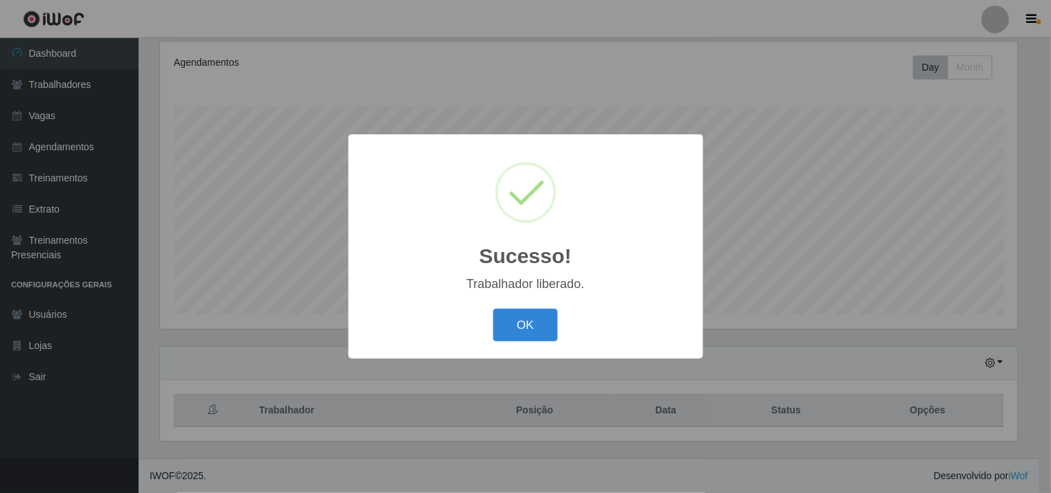
click at [493, 309] on button "OK" at bounding box center [525, 325] width 64 height 33
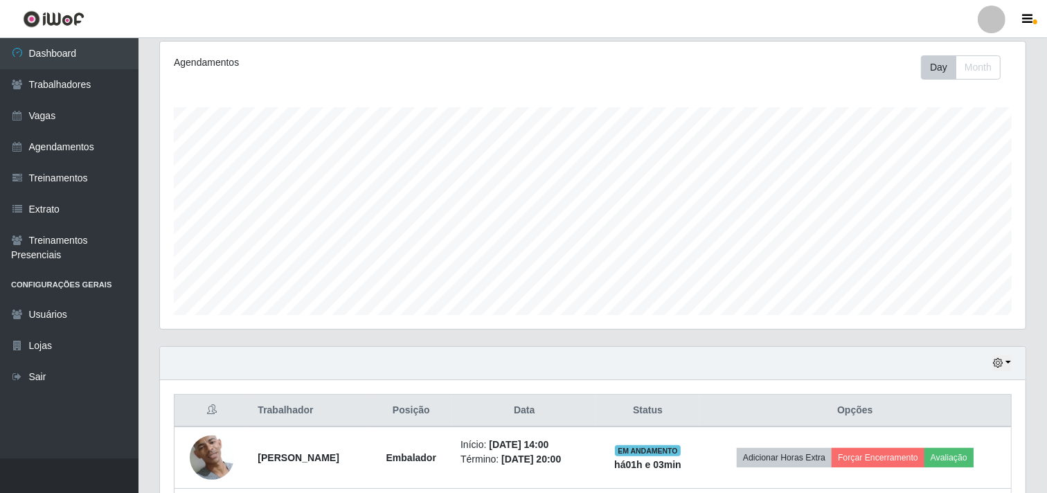
click at [580, 362] on div "Hoje 1 dia 3 dias 1 Semana Não encerrados" at bounding box center [593, 363] width 866 height 33
